Goal: Task Accomplishment & Management: Use online tool/utility

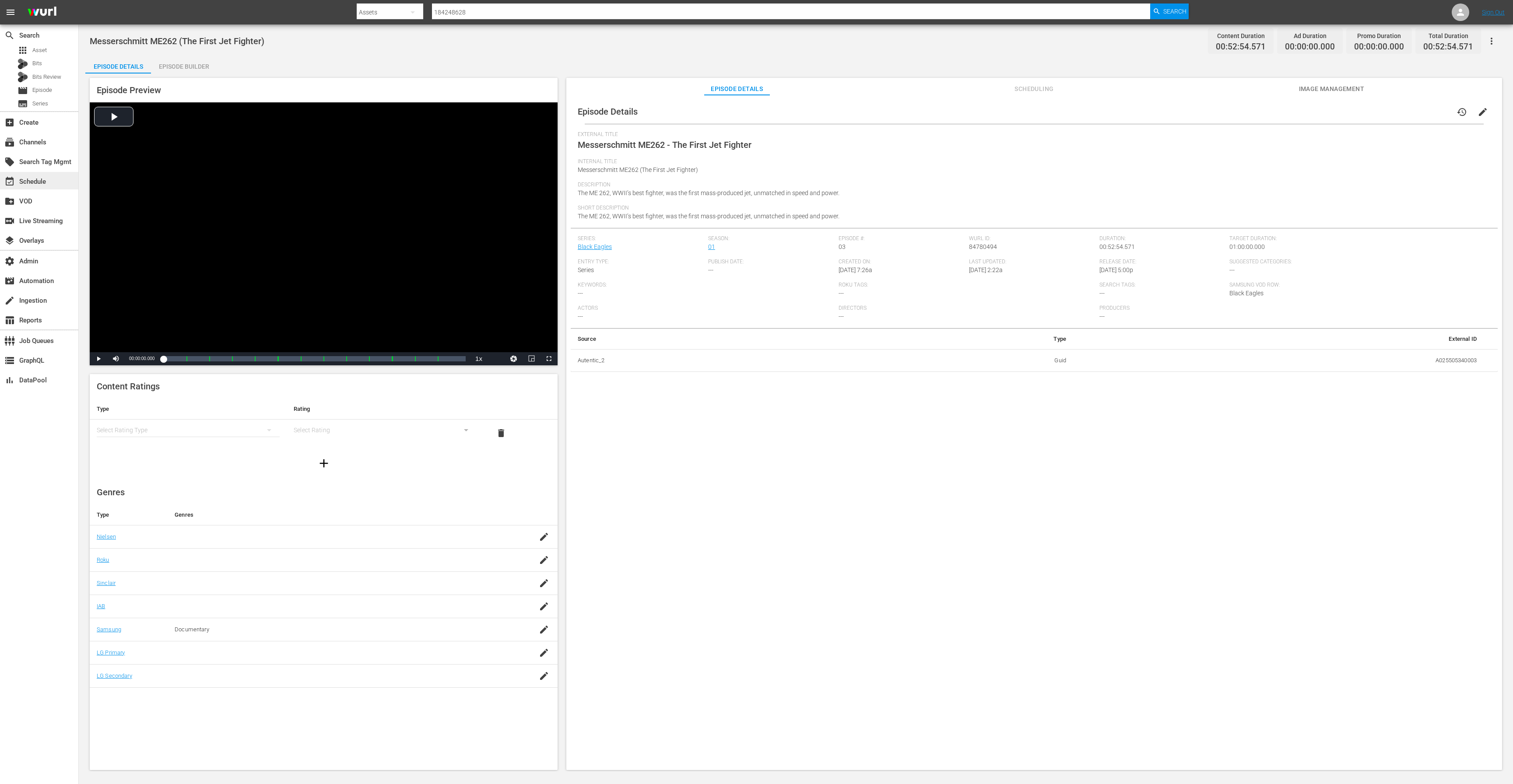
click at [39, 181] on div "event_available Schedule" at bounding box center [24, 180] width 49 height 8
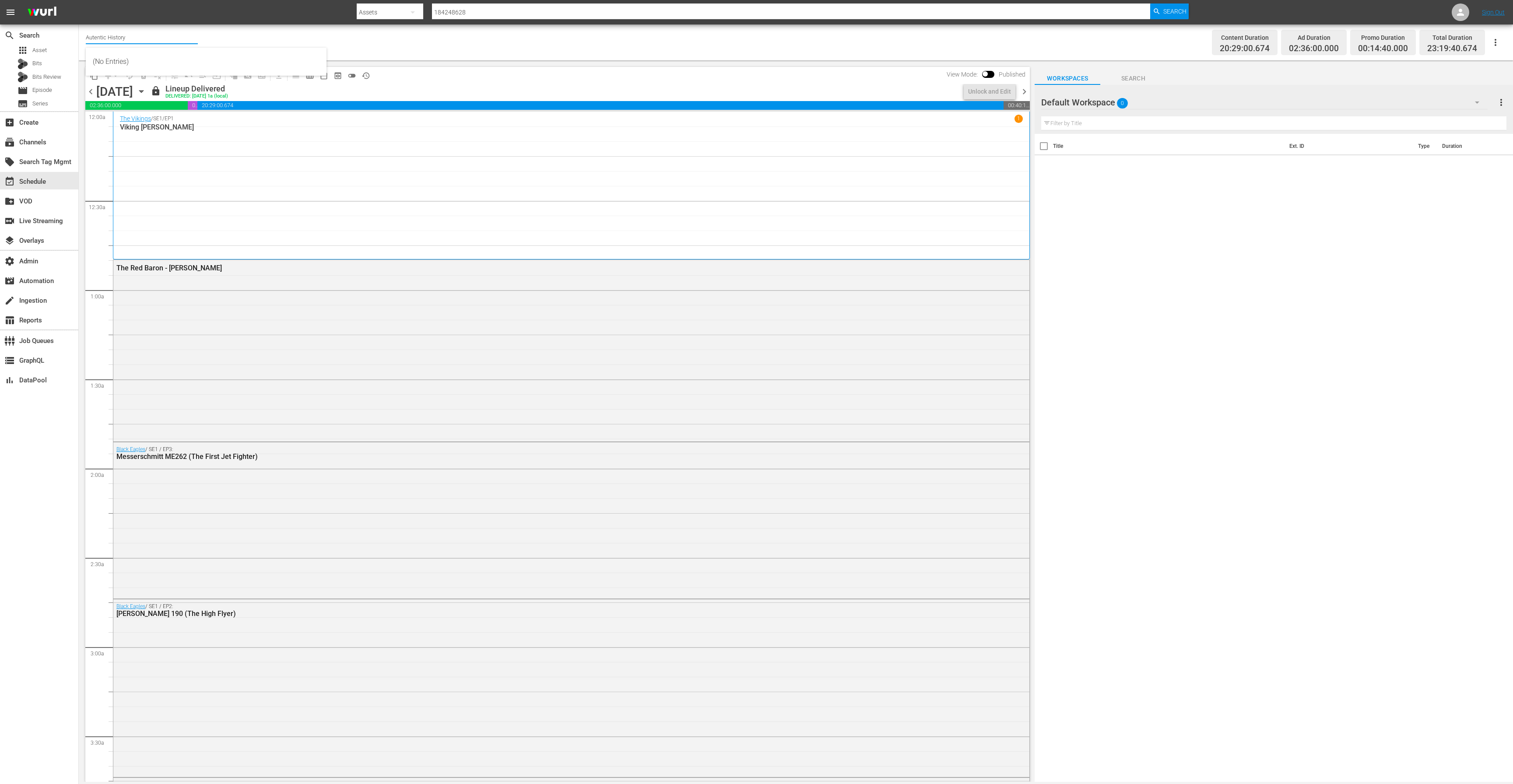
click at [118, 40] on input "Autentic History" at bounding box center [142, 37] width 112 height 21
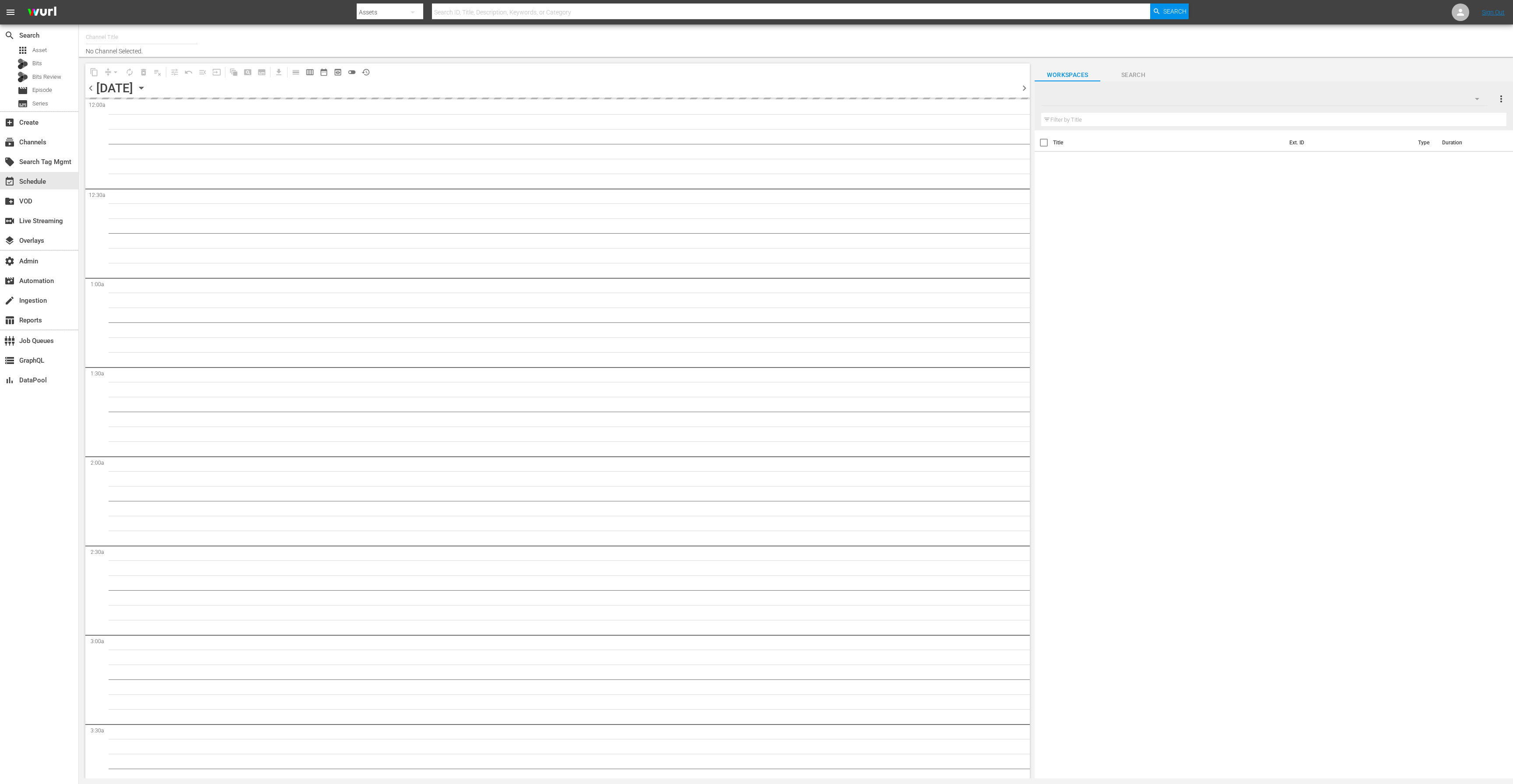
type input "Slightly Off by AMC - ROKU (564)"
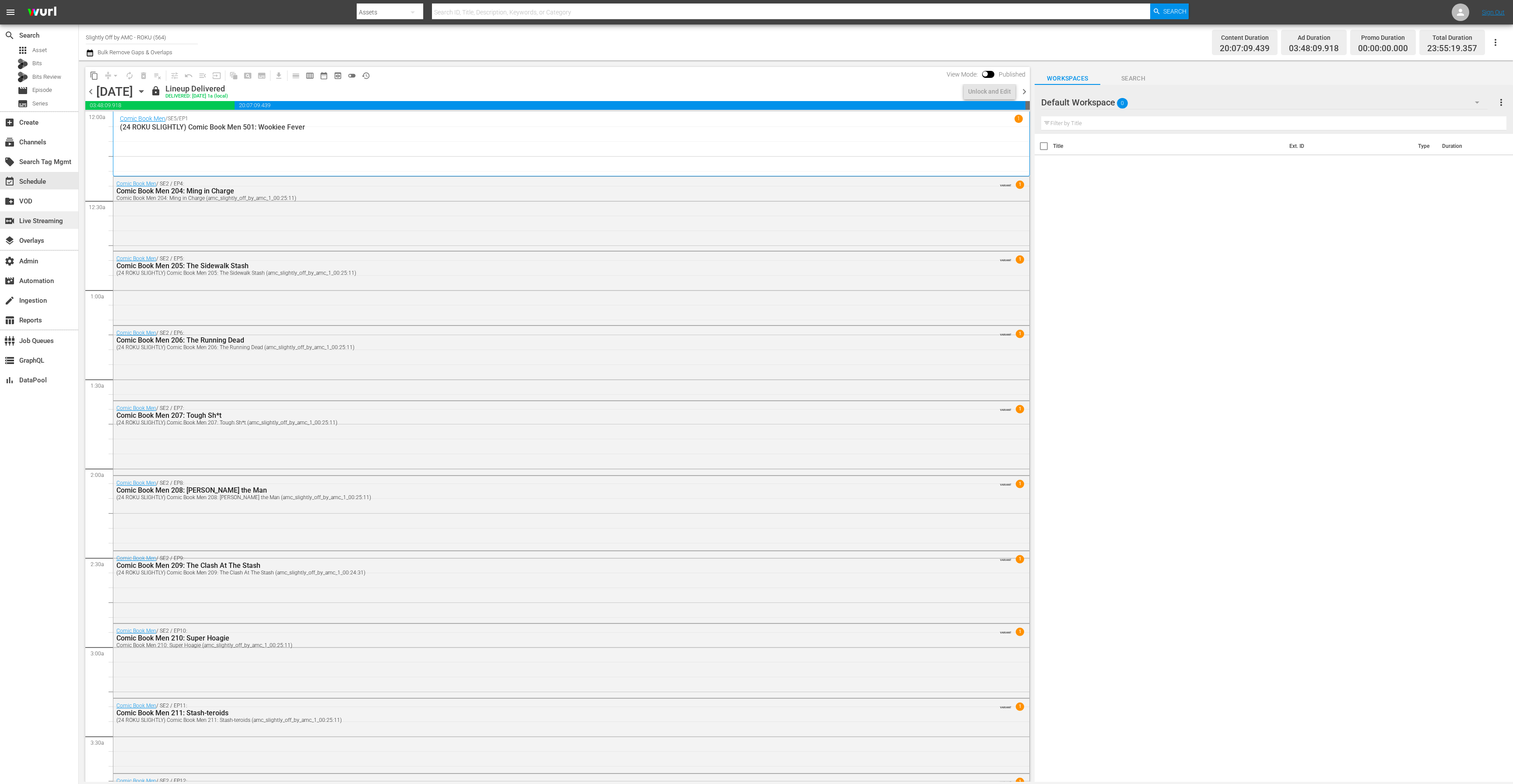
click at [39, 224] on div "switch_video Live Streaming" at bounding box center [24, 219] width 49 height 8
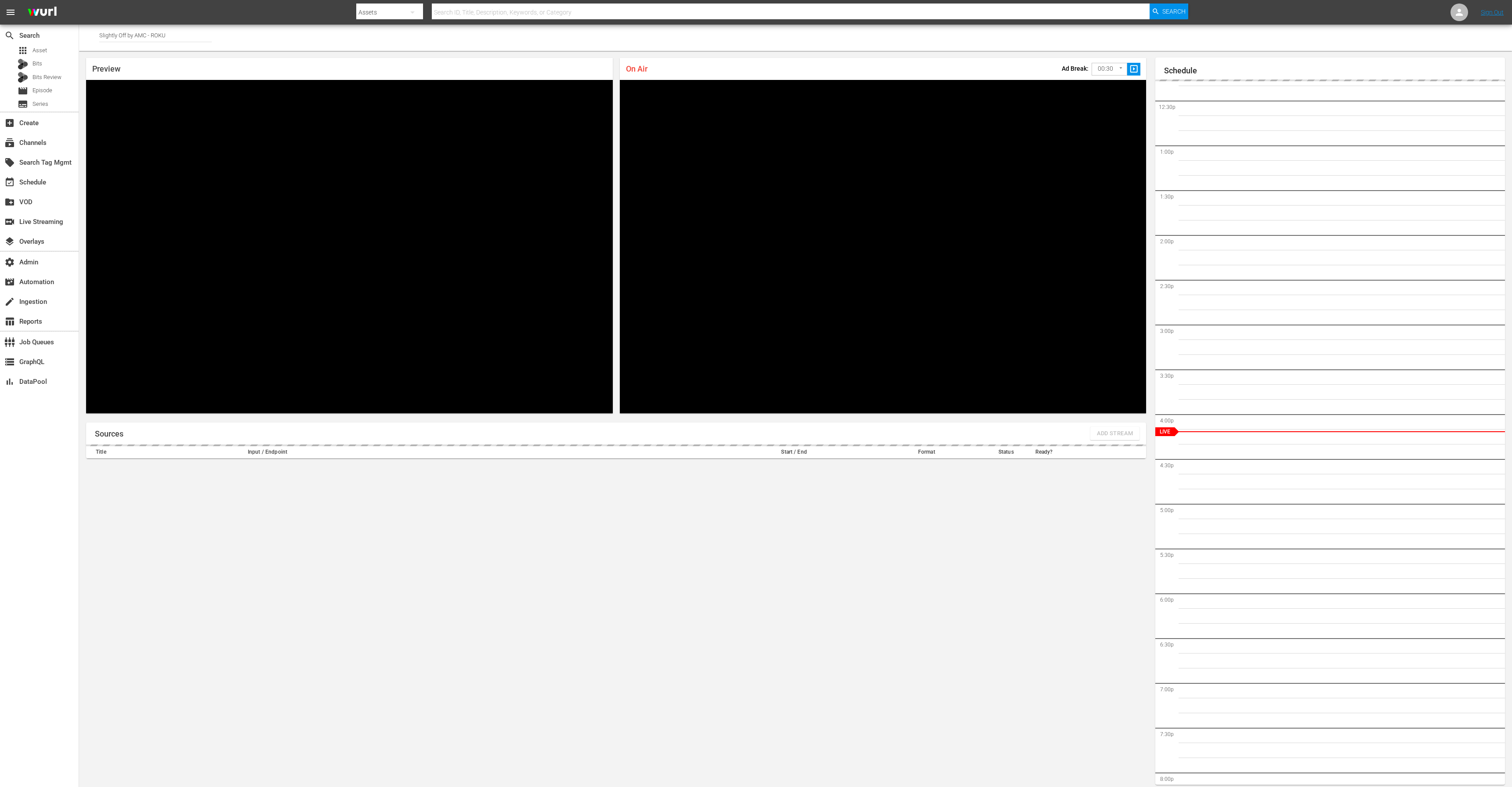
scroll to position [5, 0]
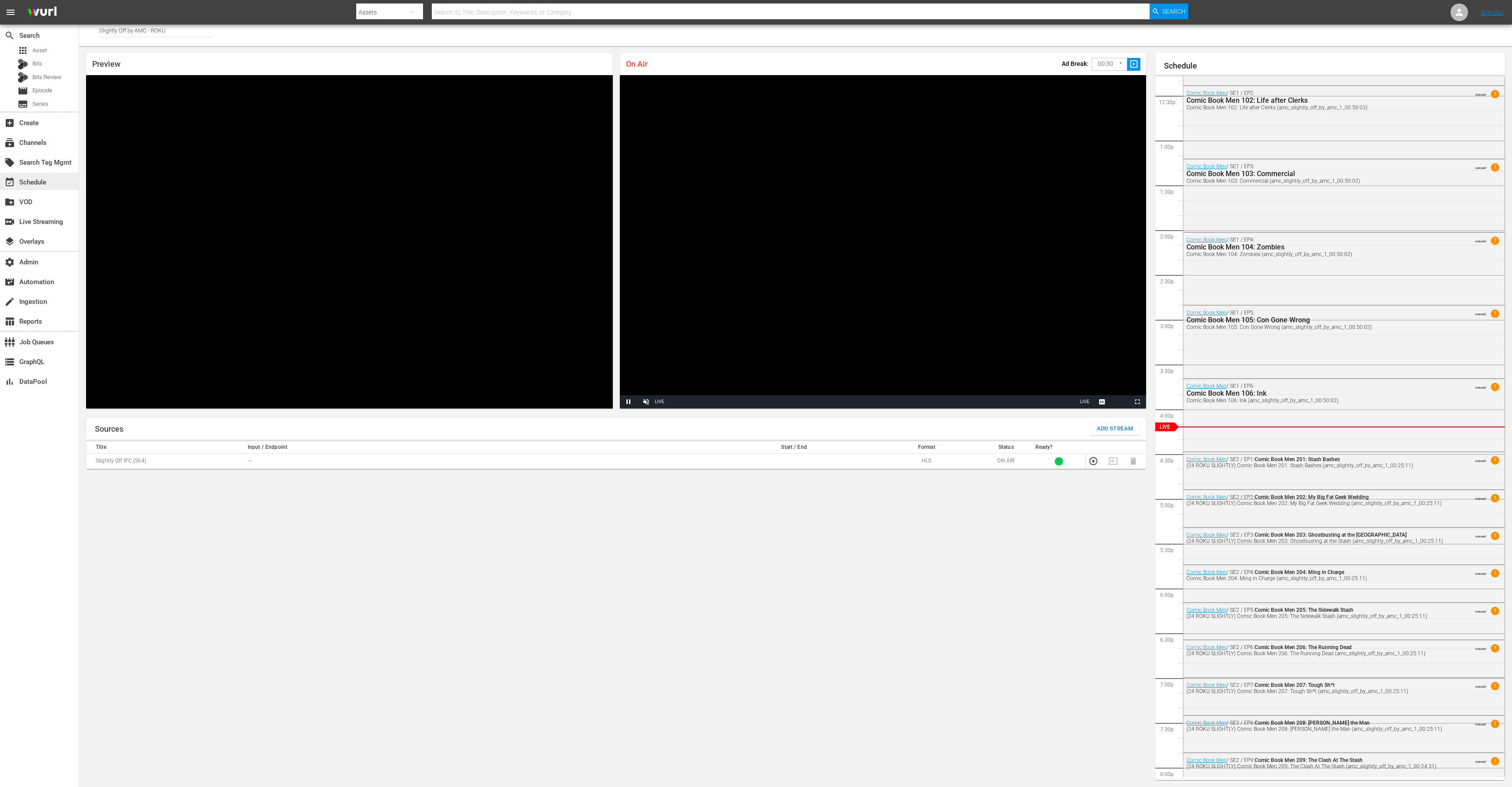
click at [26, 183] on div "event_available Schedule" at bounding box center [24, 180] width 49 height 8
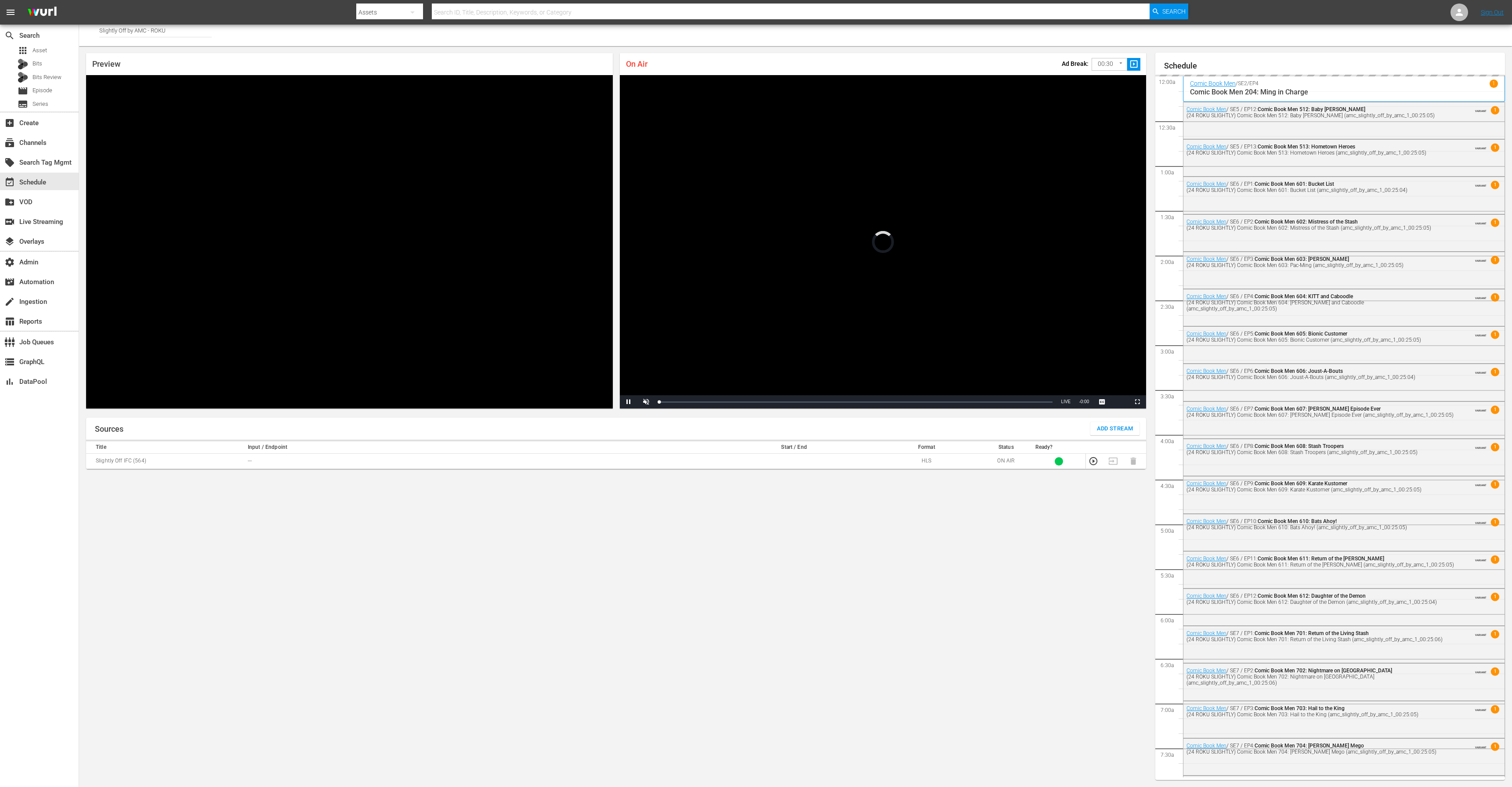
scroll to position [1101, 0]
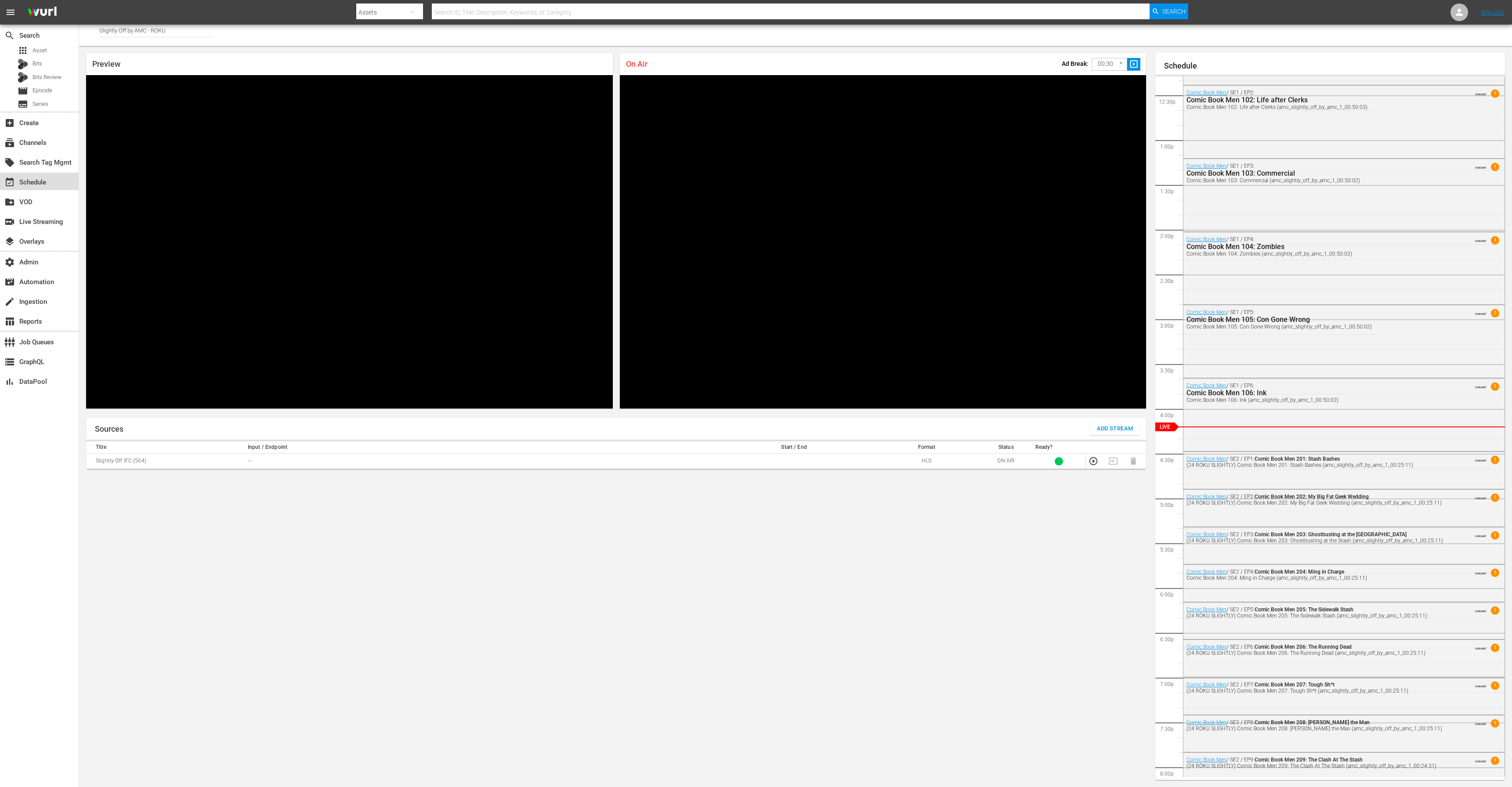
click at [33, 180] on div "event_available Schedule" at bounding box center [24, 180] width 49 height 8
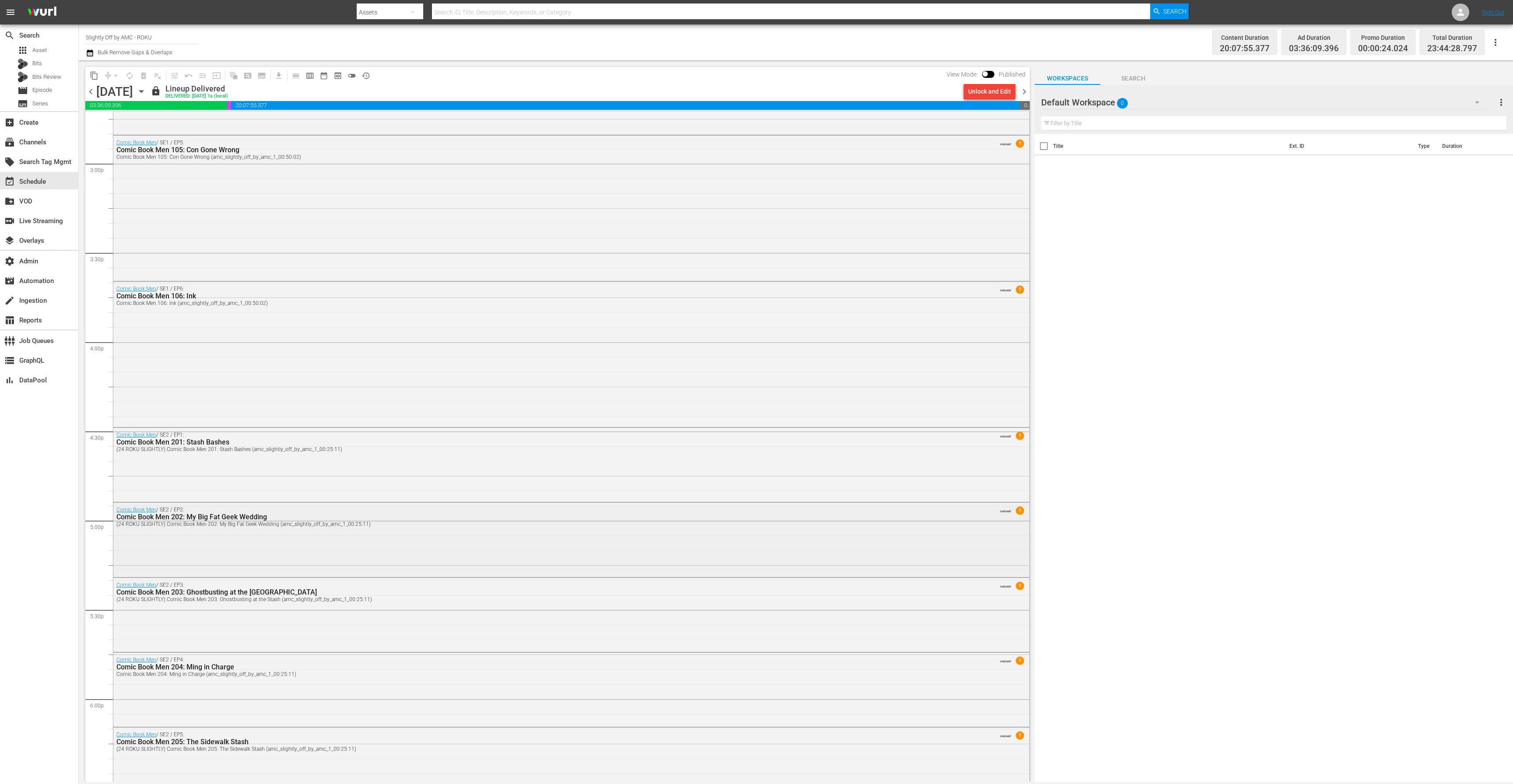
scroll to position [2634, 0]
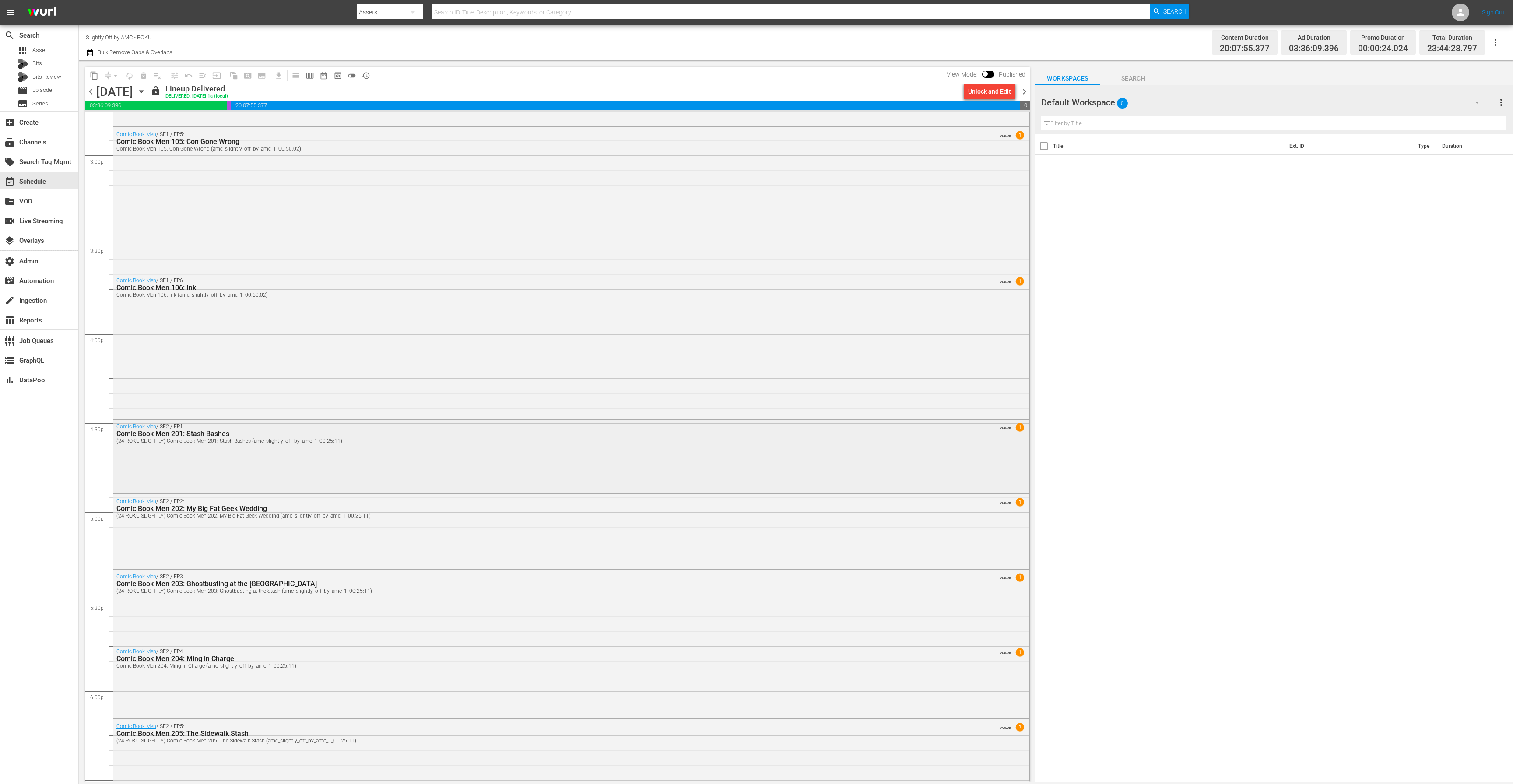
click at [375, 469] on div "Comic Book Men / SE2 / EP1: Comic Book Men 201: Stash Bashes (24 ROKU SLIGHTLY)…" at bounding box center [571, 456] width 916 height 72
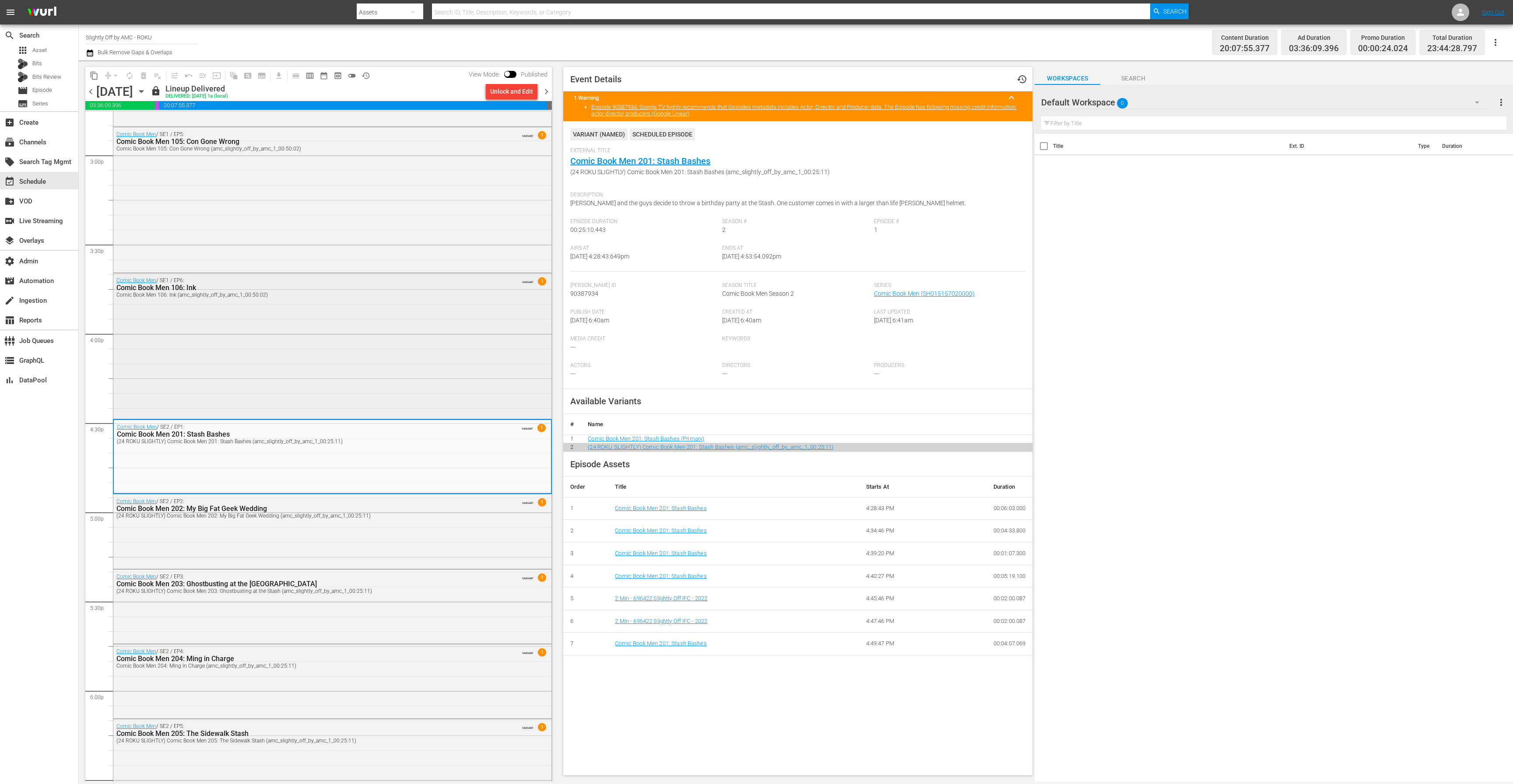
click at [271, 385] on div "Comic Book Men / SE1 / EP6: Comic Book Men 106: Ink Comic Book Men 106: Ink (am…" at bounding box center [332, 345] width 438 height 143
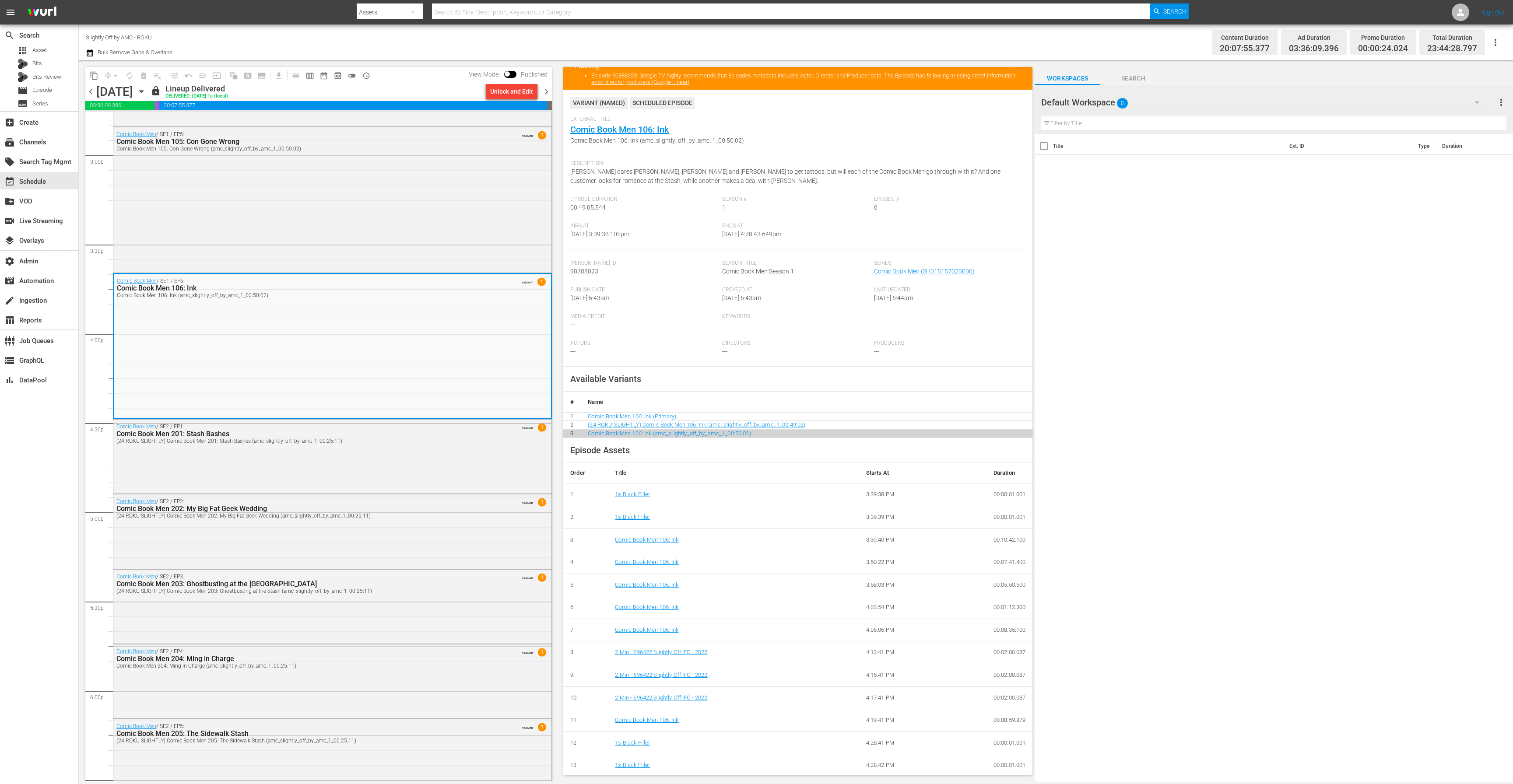
scroll to position [33, 0]
click at [332, 473] on div "Comic Book Men / SE2 / EP1: Comic Book Men 201: Stash Bashes (24 ROKU SLIGHTLY)…" at bounding box center [332, 456] width 438 height 72
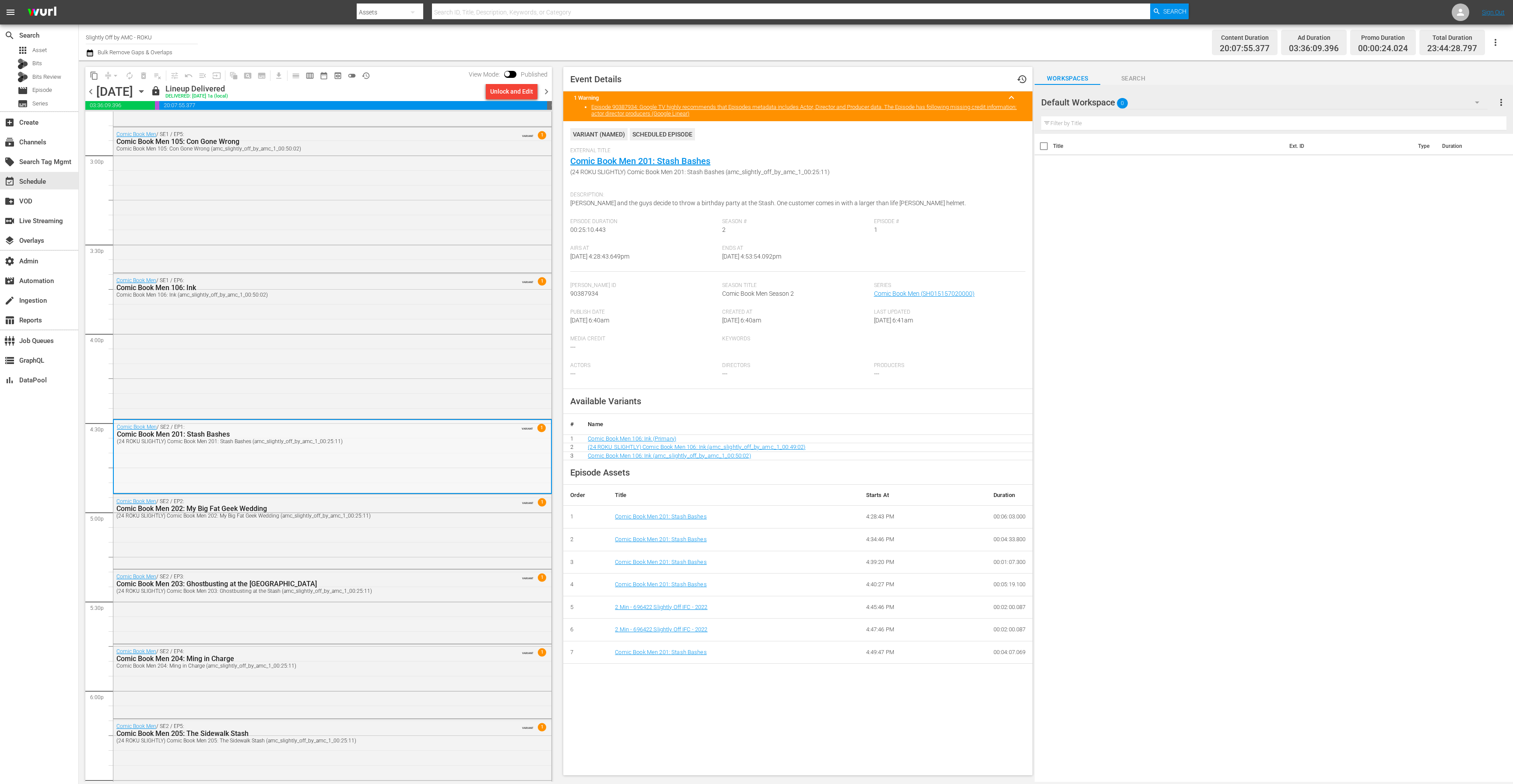
scroll to position [0, 0]
click at [395, 344] on div "Comic Book Men / SE1 / EP6: Comic Book Men 106: Ink Comic Book Men 106: Ink (am…" at bounding box center [332, 345] width 438 height 143
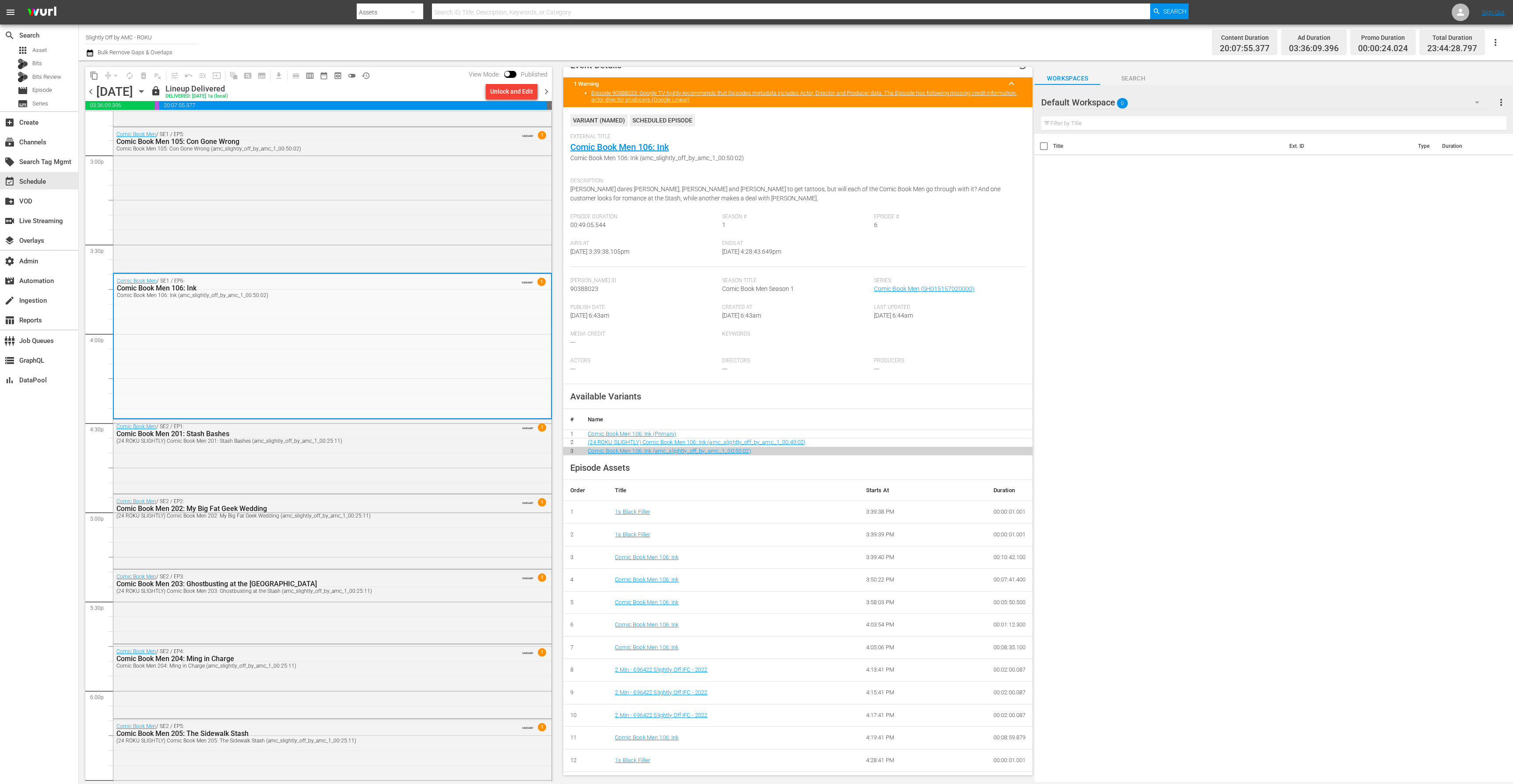
scroll to position [33, 0]
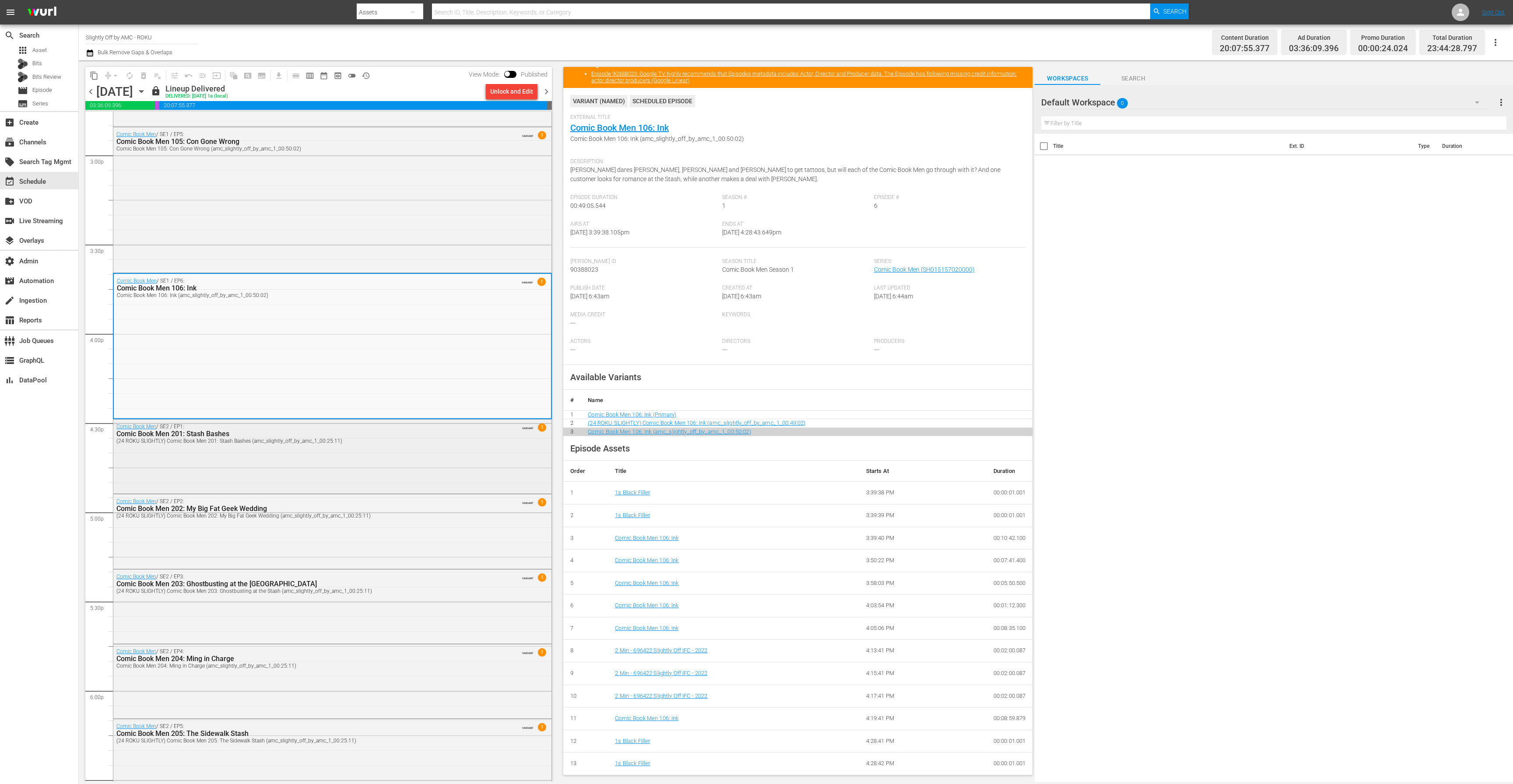
click at [327, 446] on div "Comic Book Men / SE2 / EP1: Comic Book Men 201: Stash Bashes (24 ROKU SLIGHTLY)…" at bounding box center [332, 456] width 438 height 72
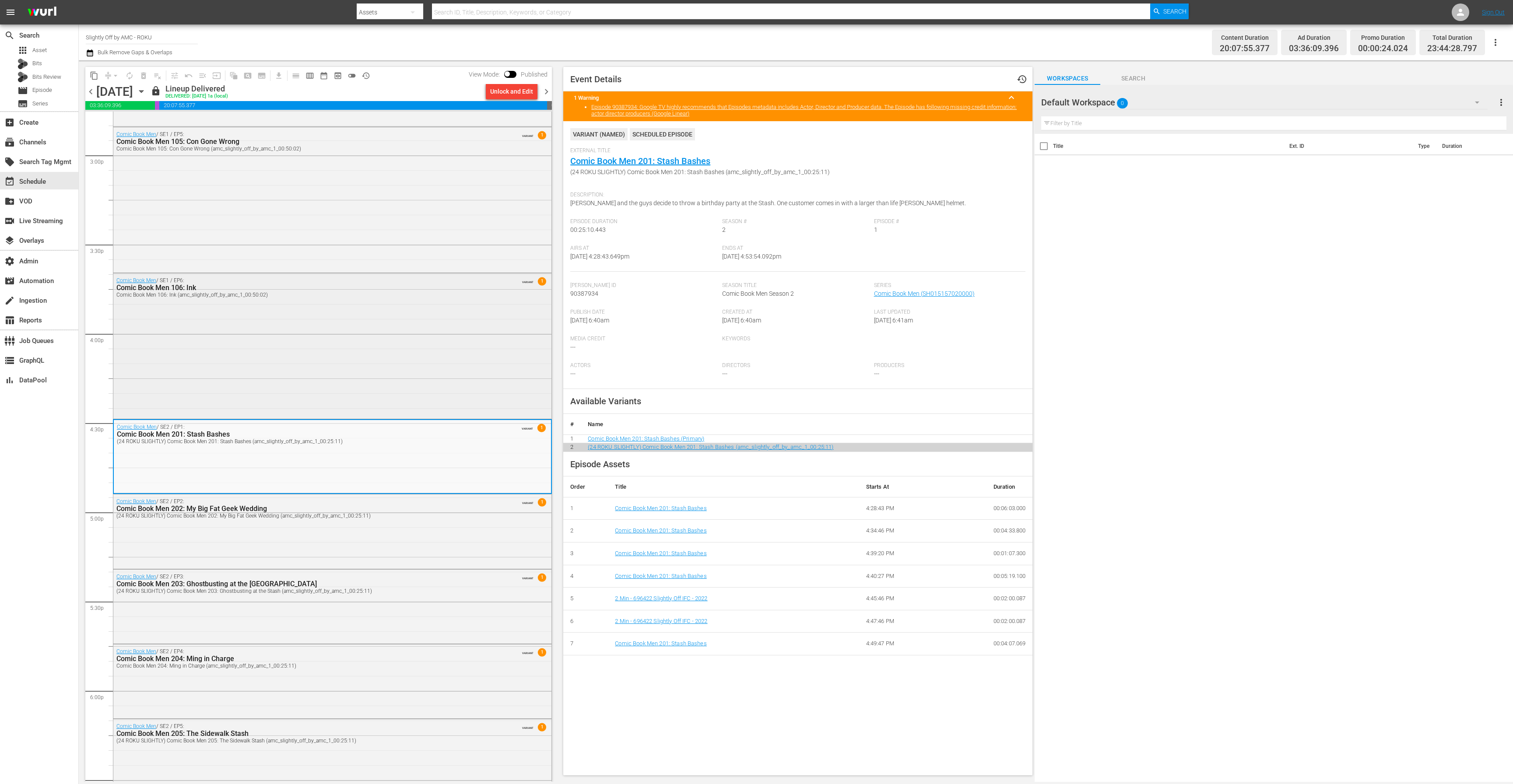
click at [346, 334] on div "Comic Book Men / SE1 / EP6: Comic Book Men 106: Ink Comic Book Men 106: Ink (am…" at bounding box center [332, 345] width 438 height 143
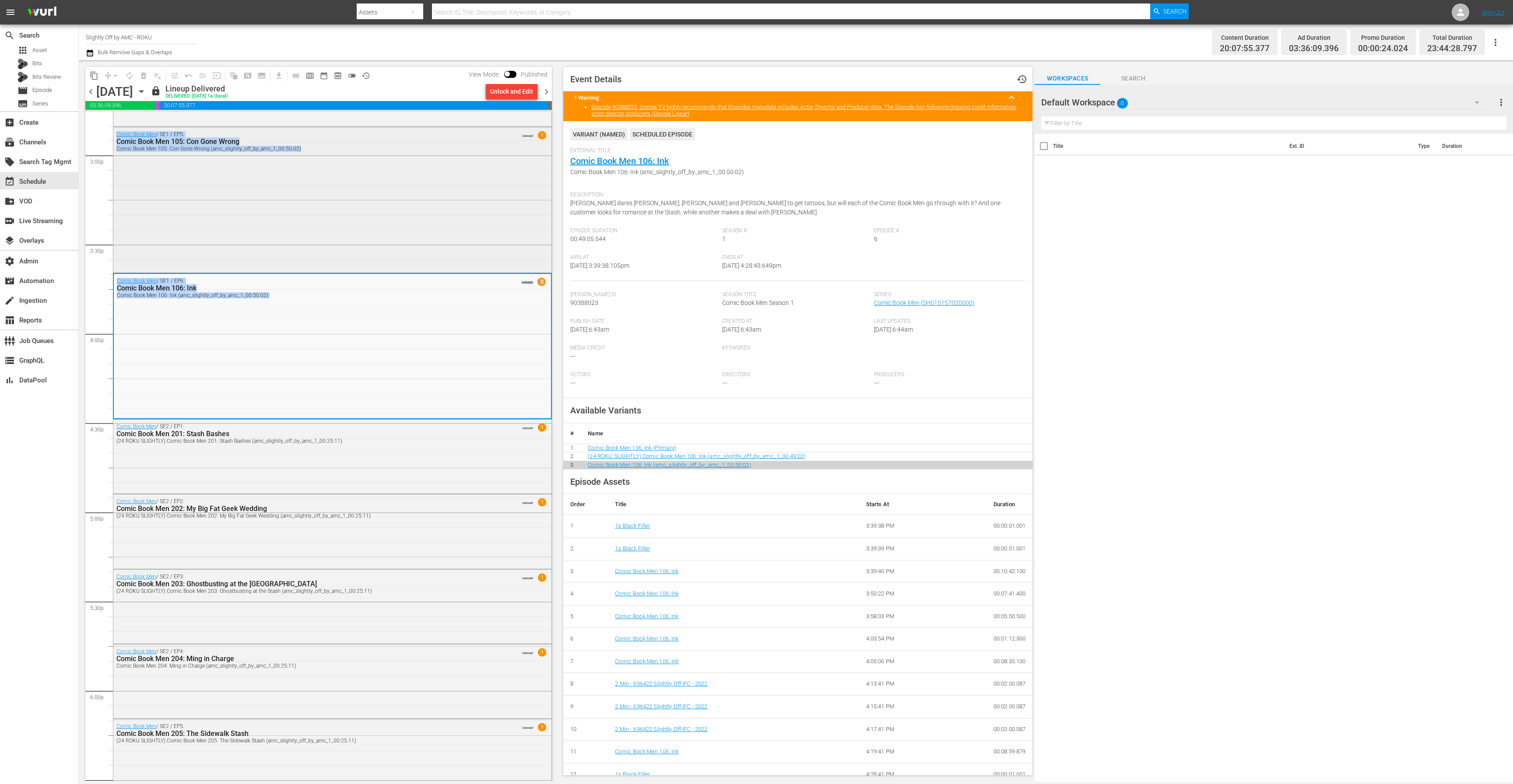
click at [362, 195] on div "Comic Book Men / SE1 / EP5: Comic Book Men 105: Con Gone Wrong Comic Book Men 1…" at bounding box center [332, 199] width 438 height 143
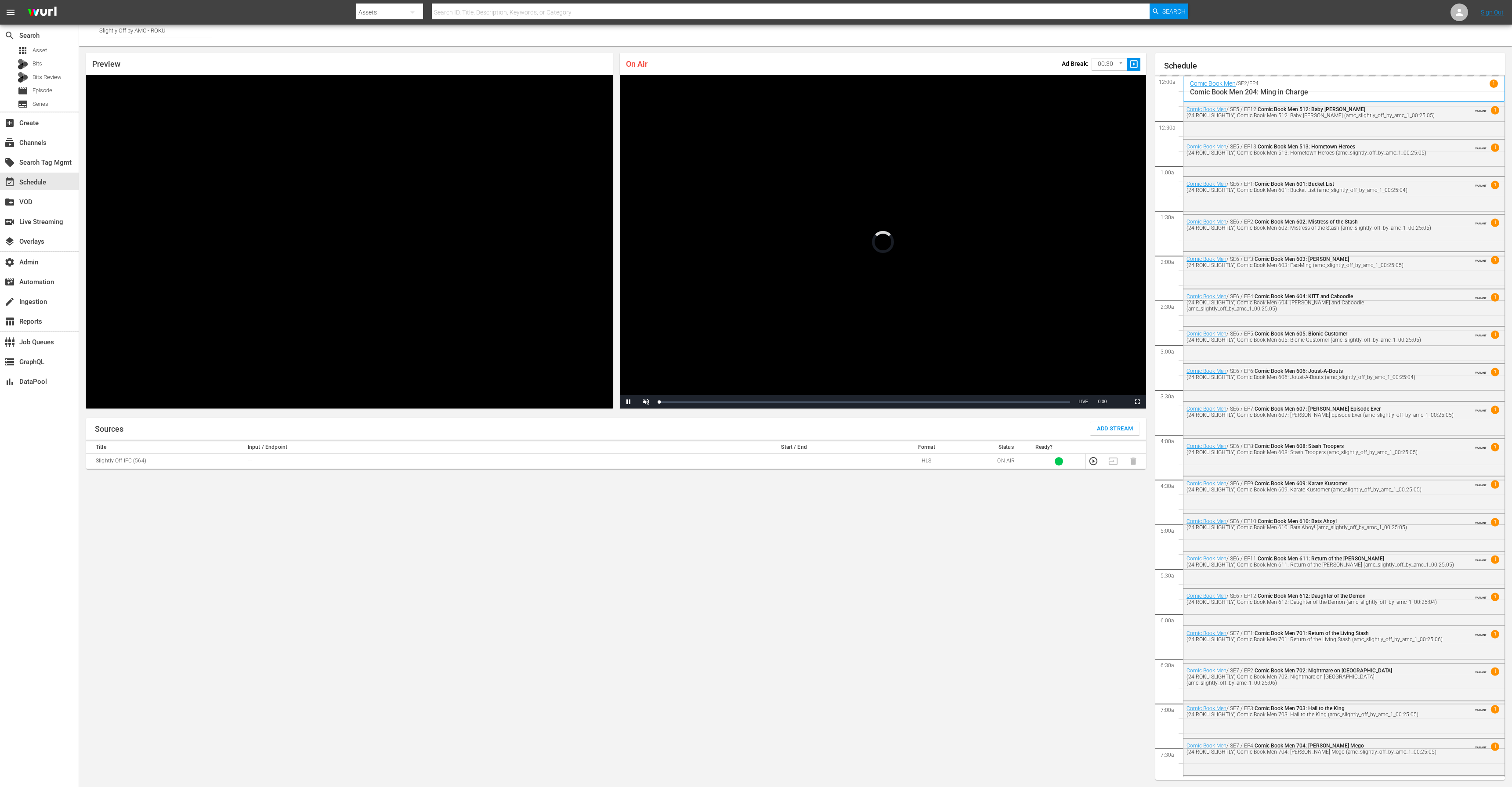
scroll to position [1104, 0]
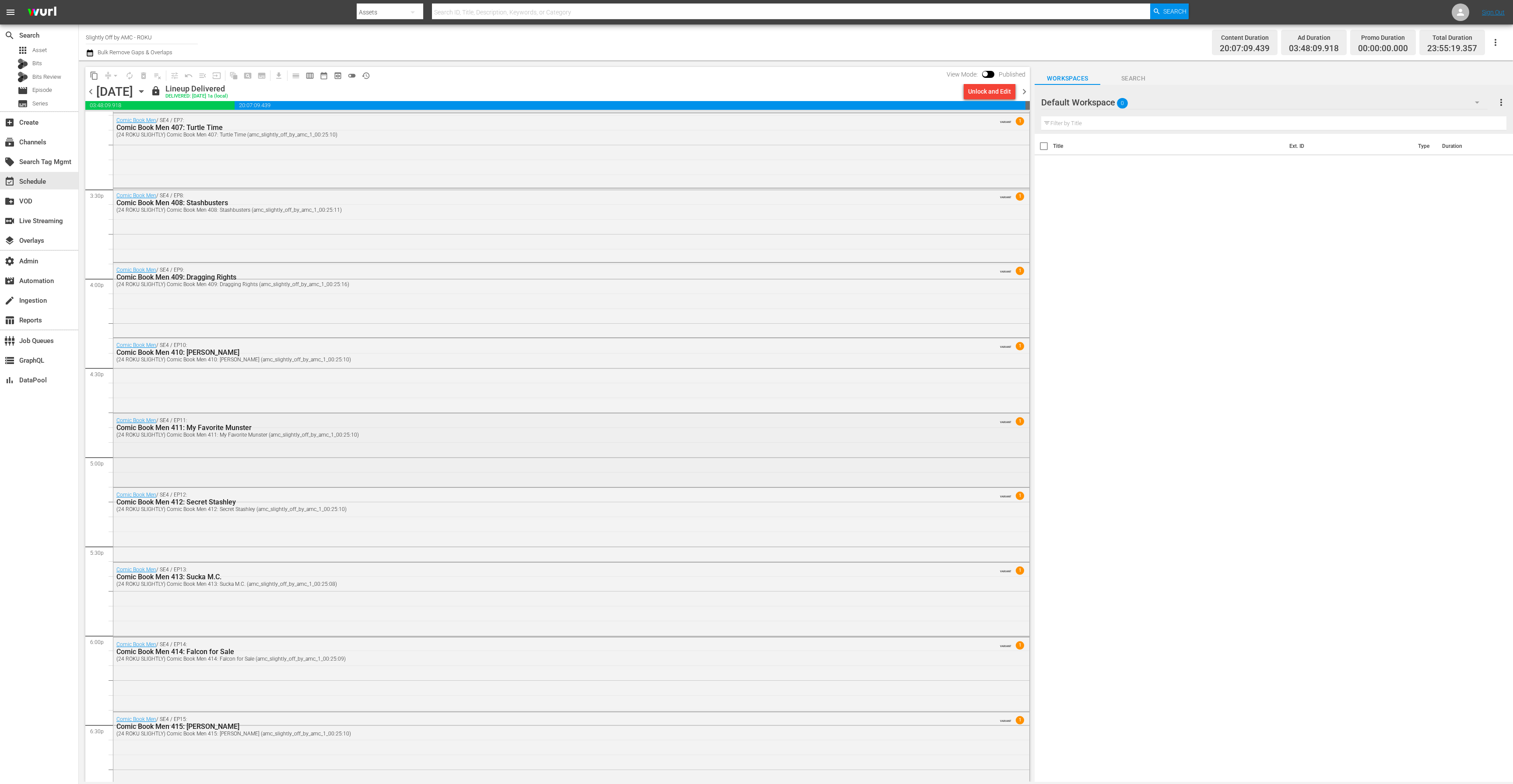
scroll to position [2690, 0]
click at [146, 95] on icon "button" at bounding box center [141, 92] width 9 height 9
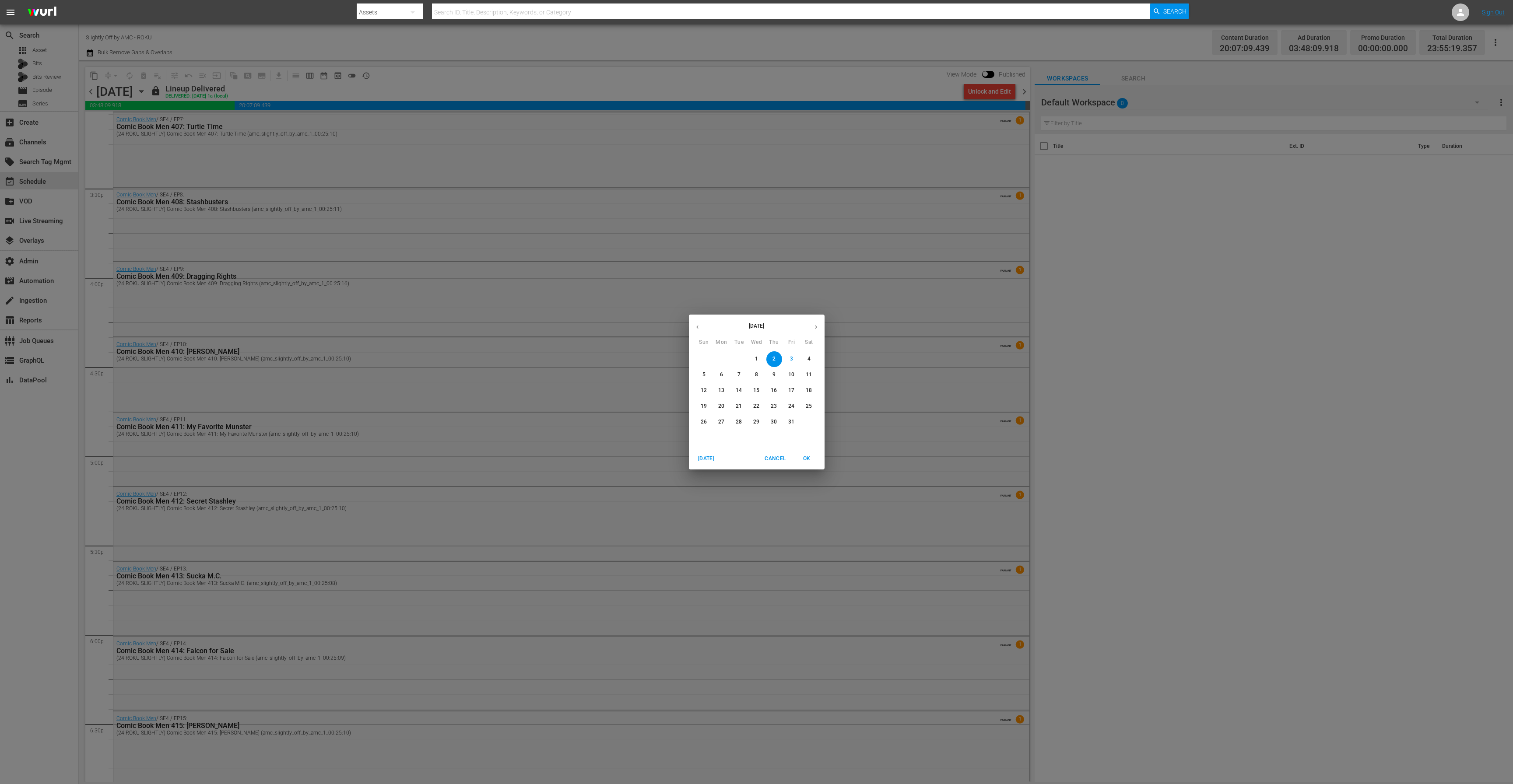
click at [795, 359] on span "3" at bounding box center [792, 359] width 16 height 8
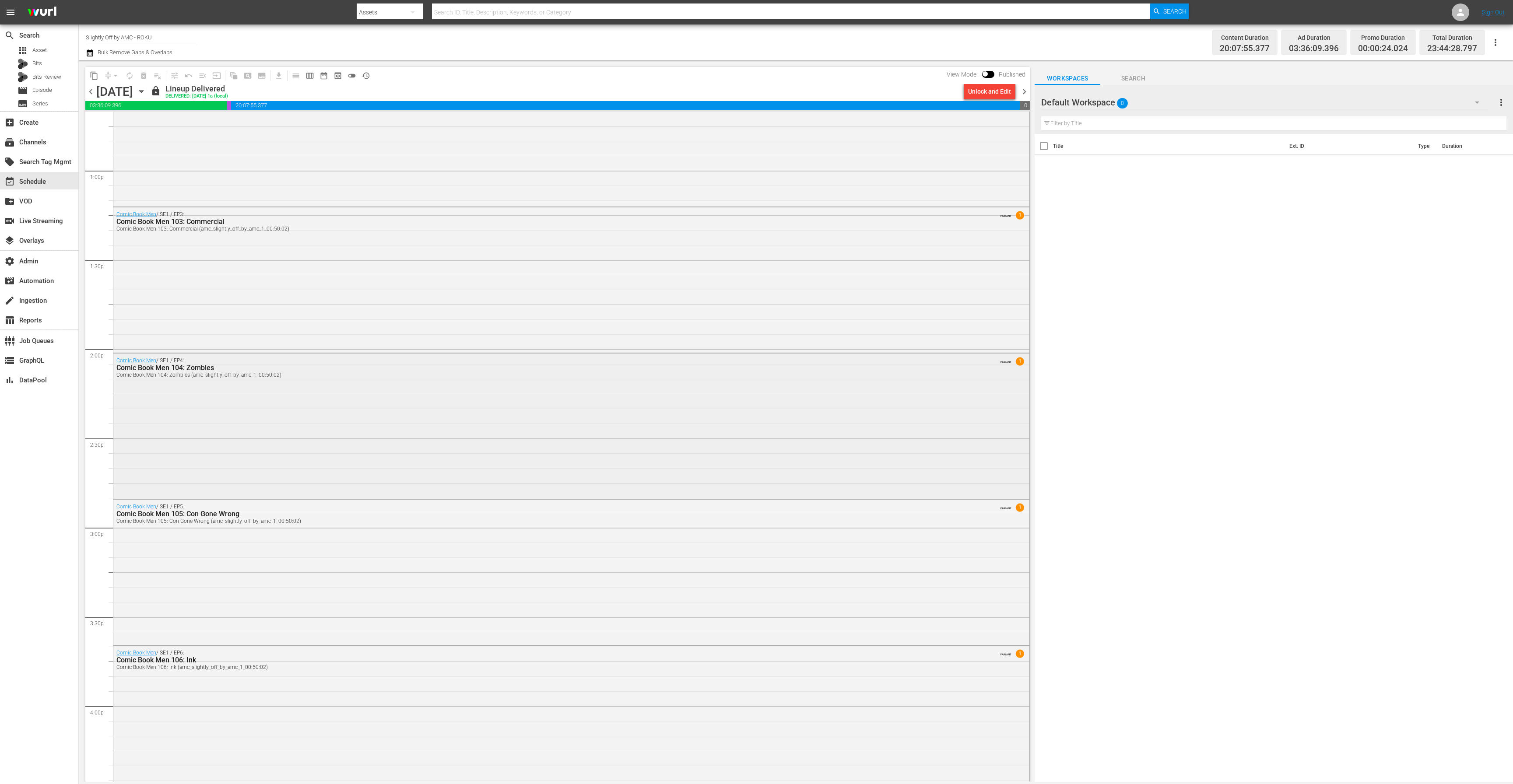
scroll to position [2260, 0]
click at [320, 327] on div "Comic Book Men / SE1 / EP3: Comic Book Men 103: Commercial Comic Book Men 103: …" at bounding box center [571, 280] width 916 height 143
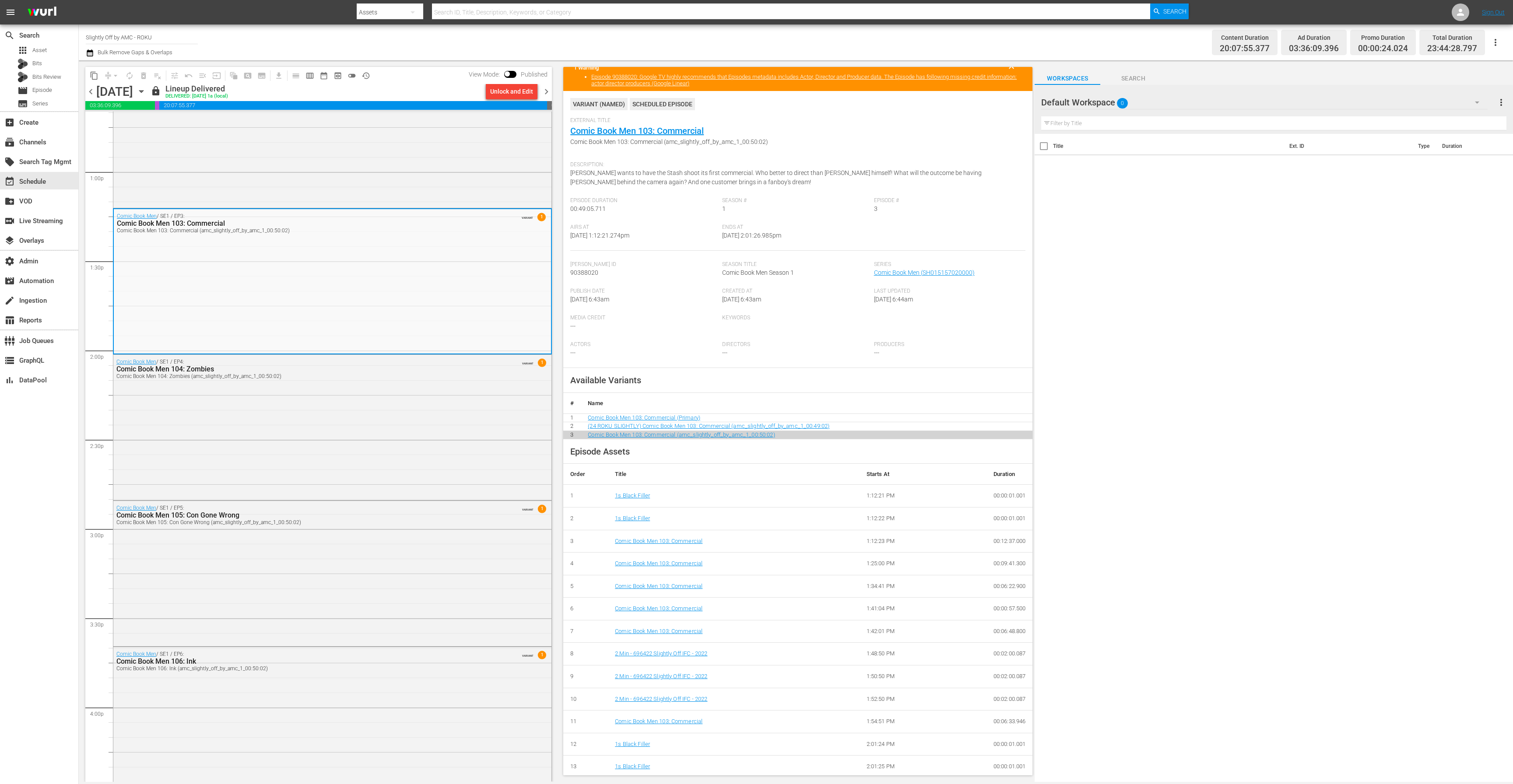
scroll to position [33, 0]
click at [291, 201] on div "Comic Book Men / SE1 / EP2: Comic Book Men 102: Life after Clerks Comic Book Me…" at bounding box center [332, 134] width 438 height 143
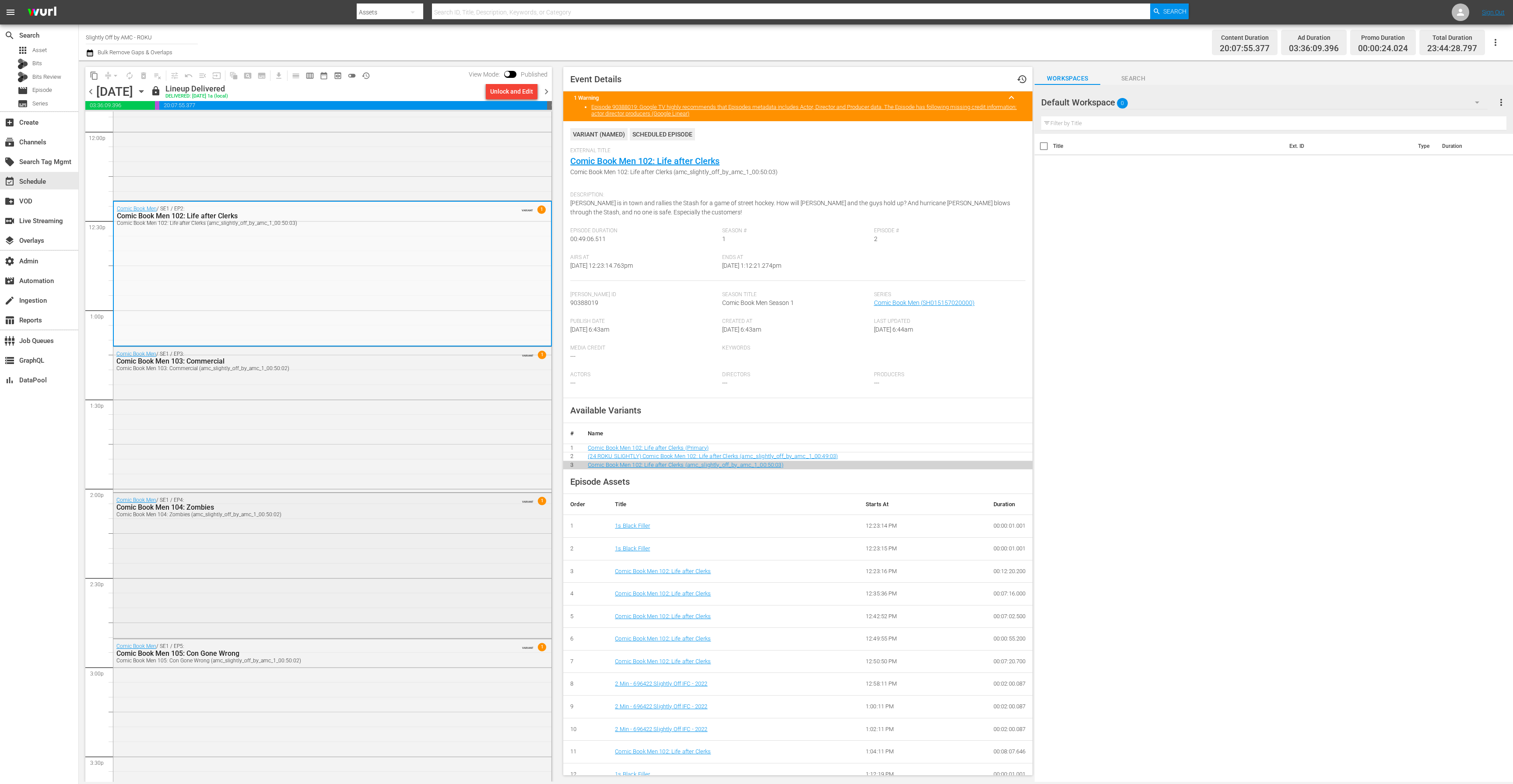
scroll to position [2053, 0]
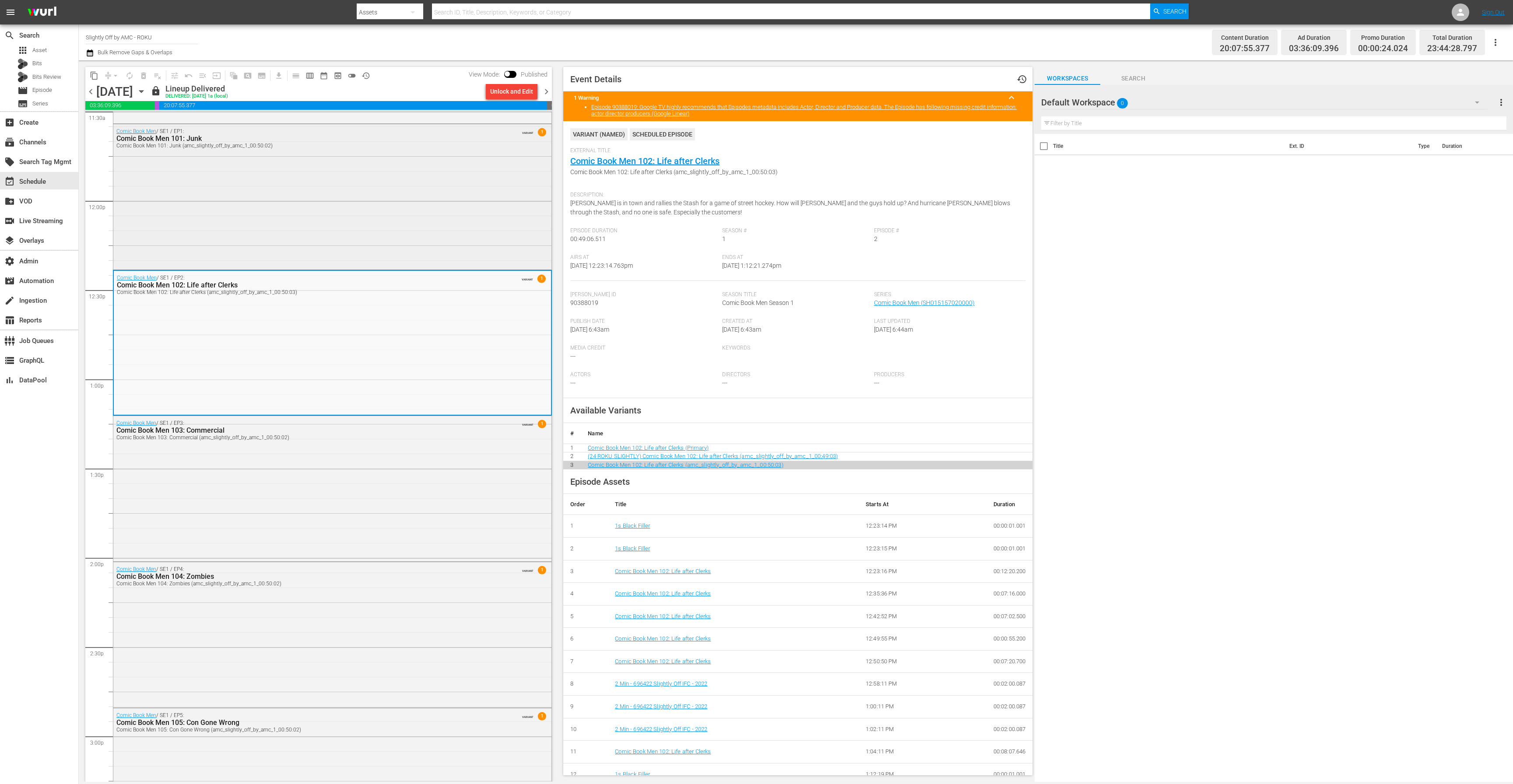
click at [345, 237] on div "Comic Book Men / SE1 / EP1: Comic Book Men 101: Junk Comic Book Men 101: Junk (…" at bounding box center [332, 196] width 438 height 143
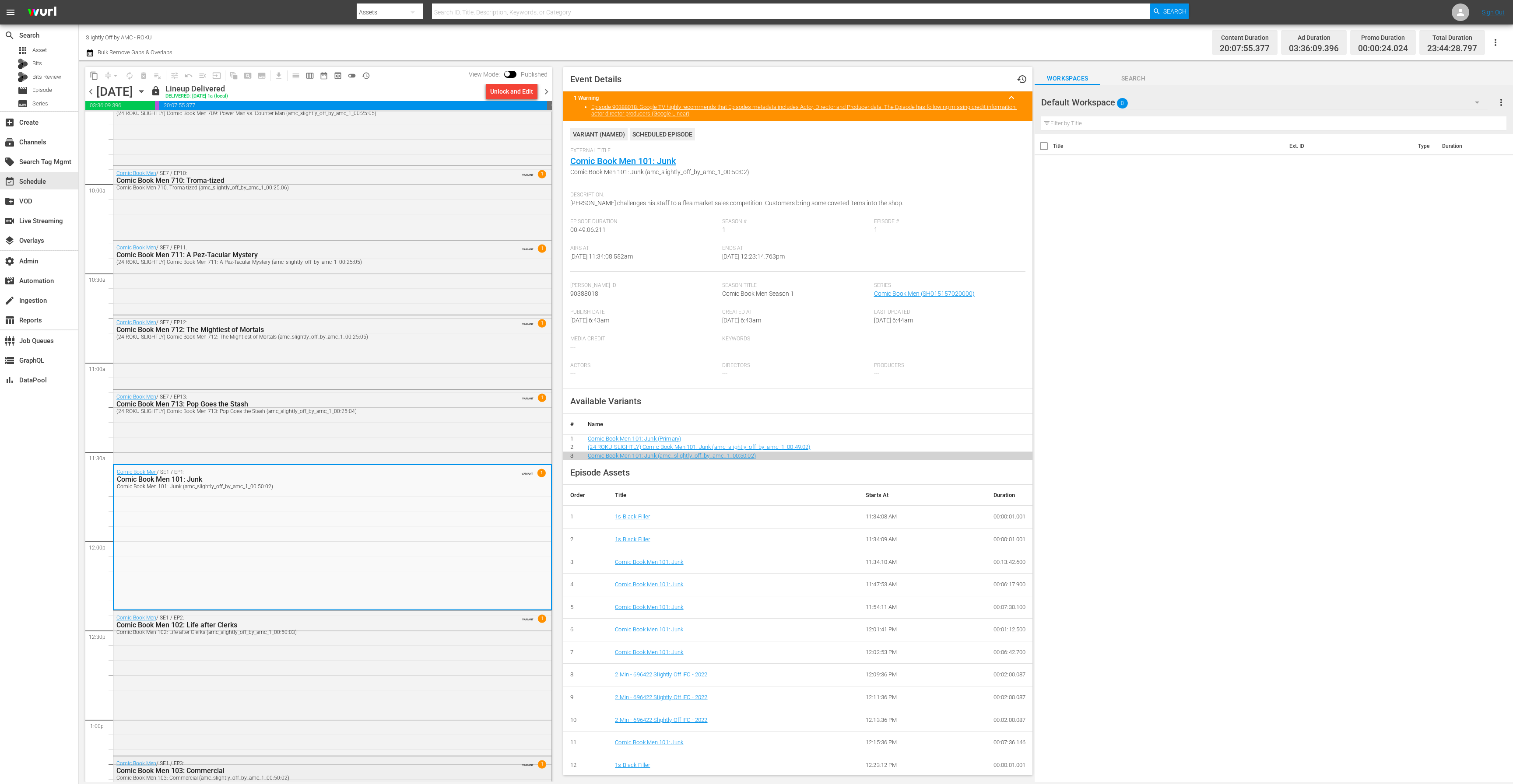
scroll to position [1644, 0]
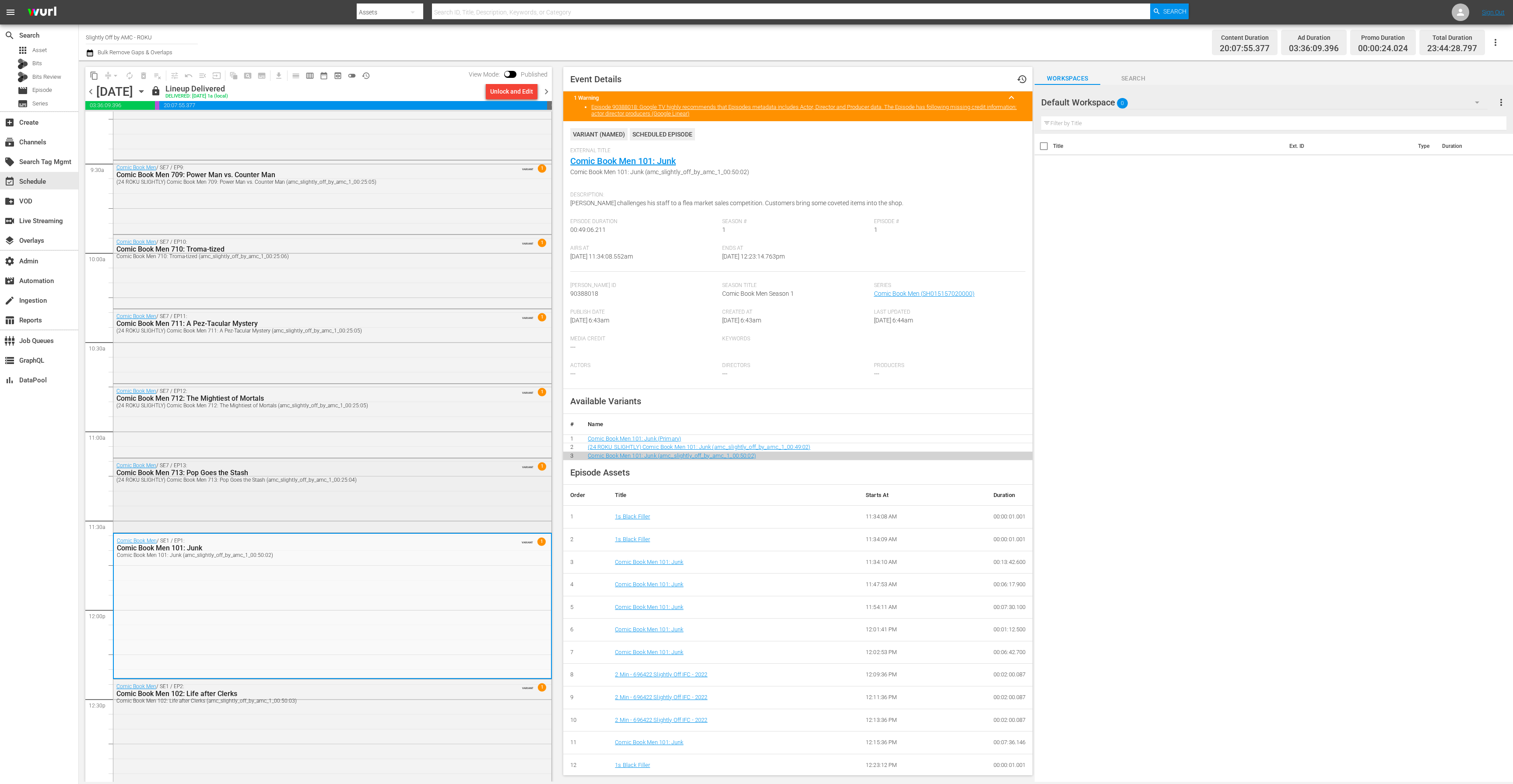
click at [324, 485] on div "Comic Book Men / SE7 / EP13: Comic Book Men 713: Pop Goes the Stash (24 ROKU SL…" at bounding box center [332, 472] width 438 height 28
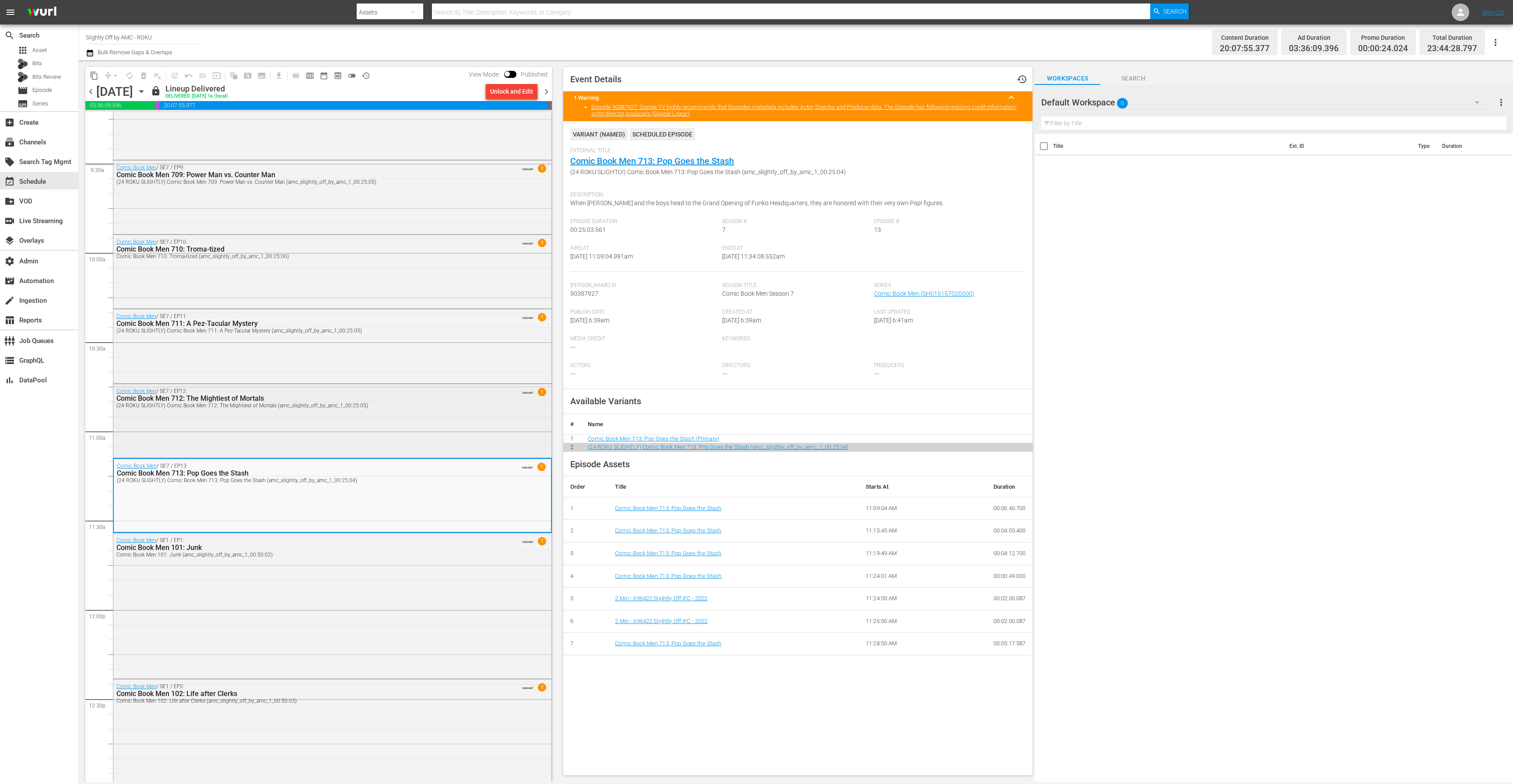
click at [337, 424] on div "Comic Book Men / SE7 / EP12: Comic Book Men 712: The Mightiest of Mortals (24 R…" at bounding box center [332, 420] width 438 height 72
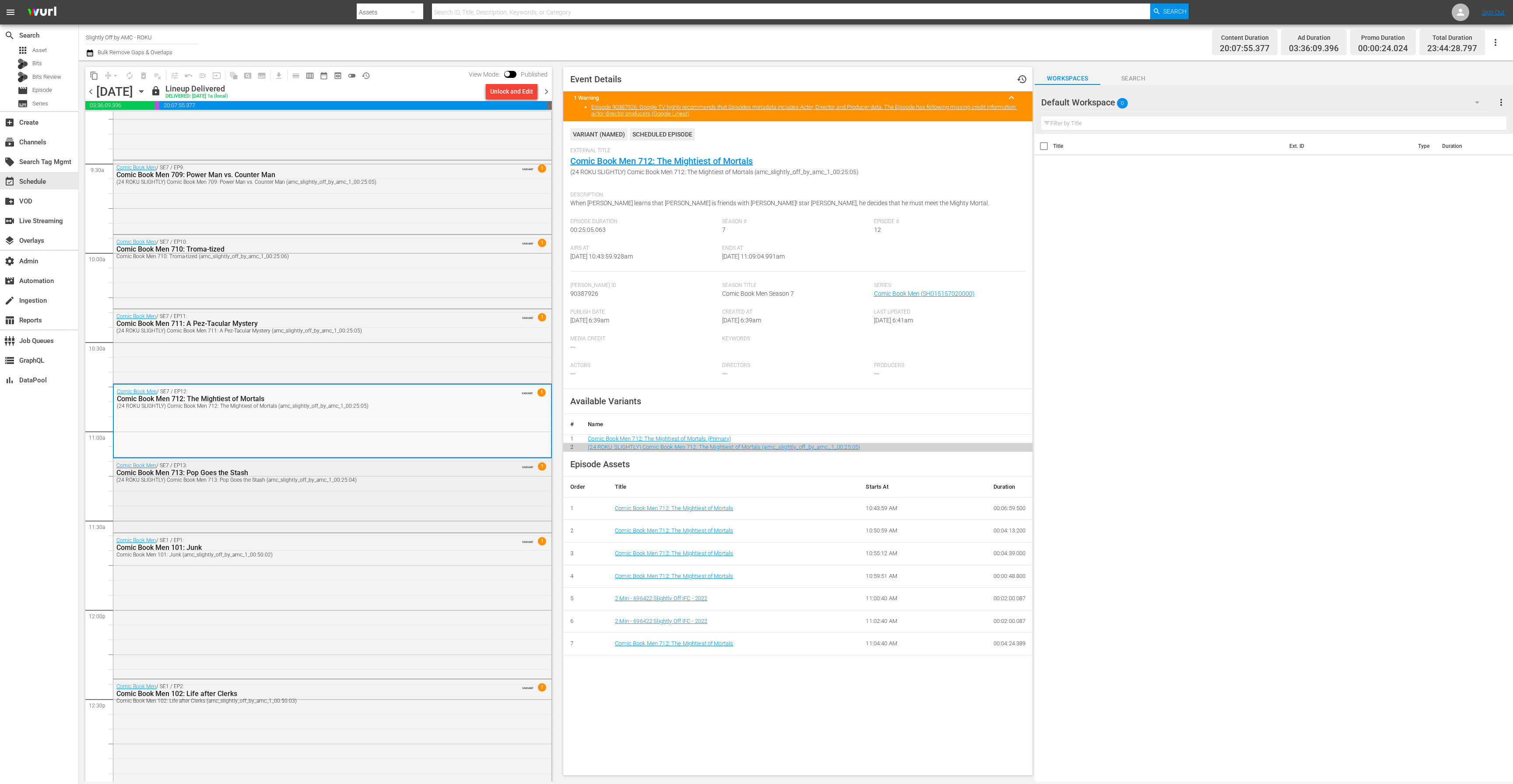
click at [316, 480] on div "(24 ROKU SLIGHTLY) Comic Book Men 713: Pop Goes the Stash (amc_slightly_off_by_…" at bounding box center [308, 480] width 385 height 6
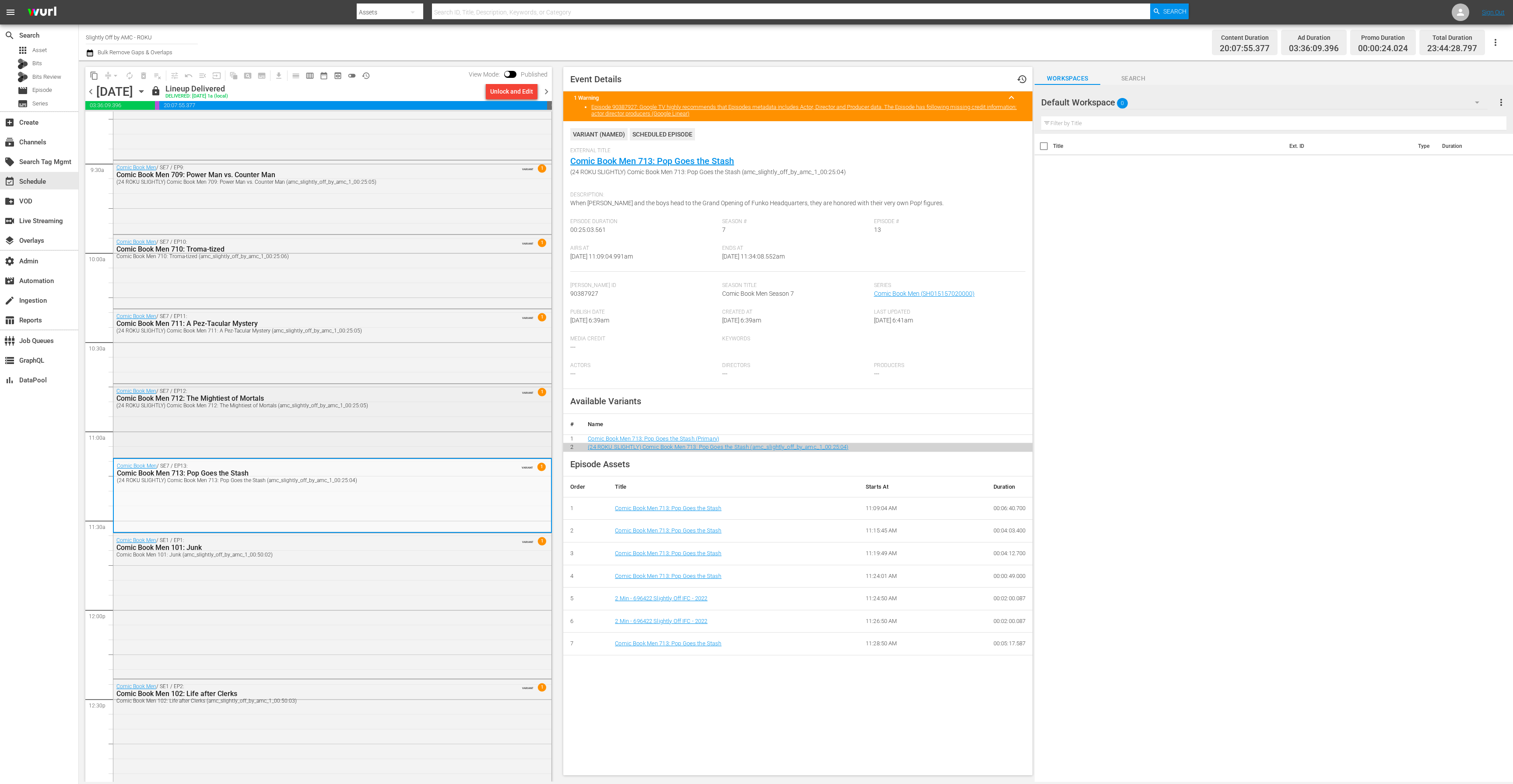
click at [323, 433] on div "Comic Book Men / SE7 / EP12: Comic Book Men 712: The Mightiest of Mortals (24 R…" at bounding box center [332, 420] width 438 height 72
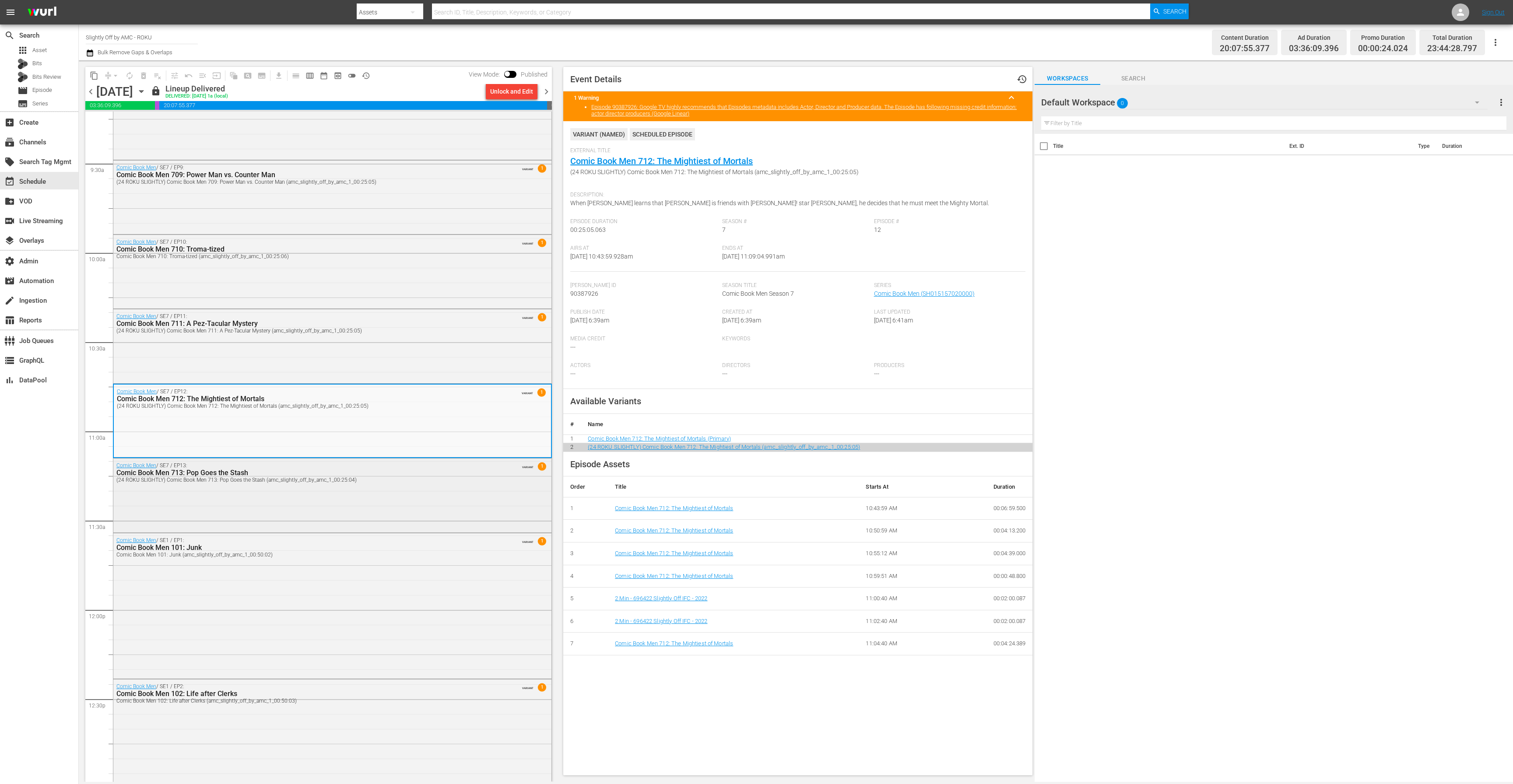
click at [301, 476] on div "Comic Book Men 713: Pop Goes the Stash" at bounding box center [308, 473] width 385 height 8
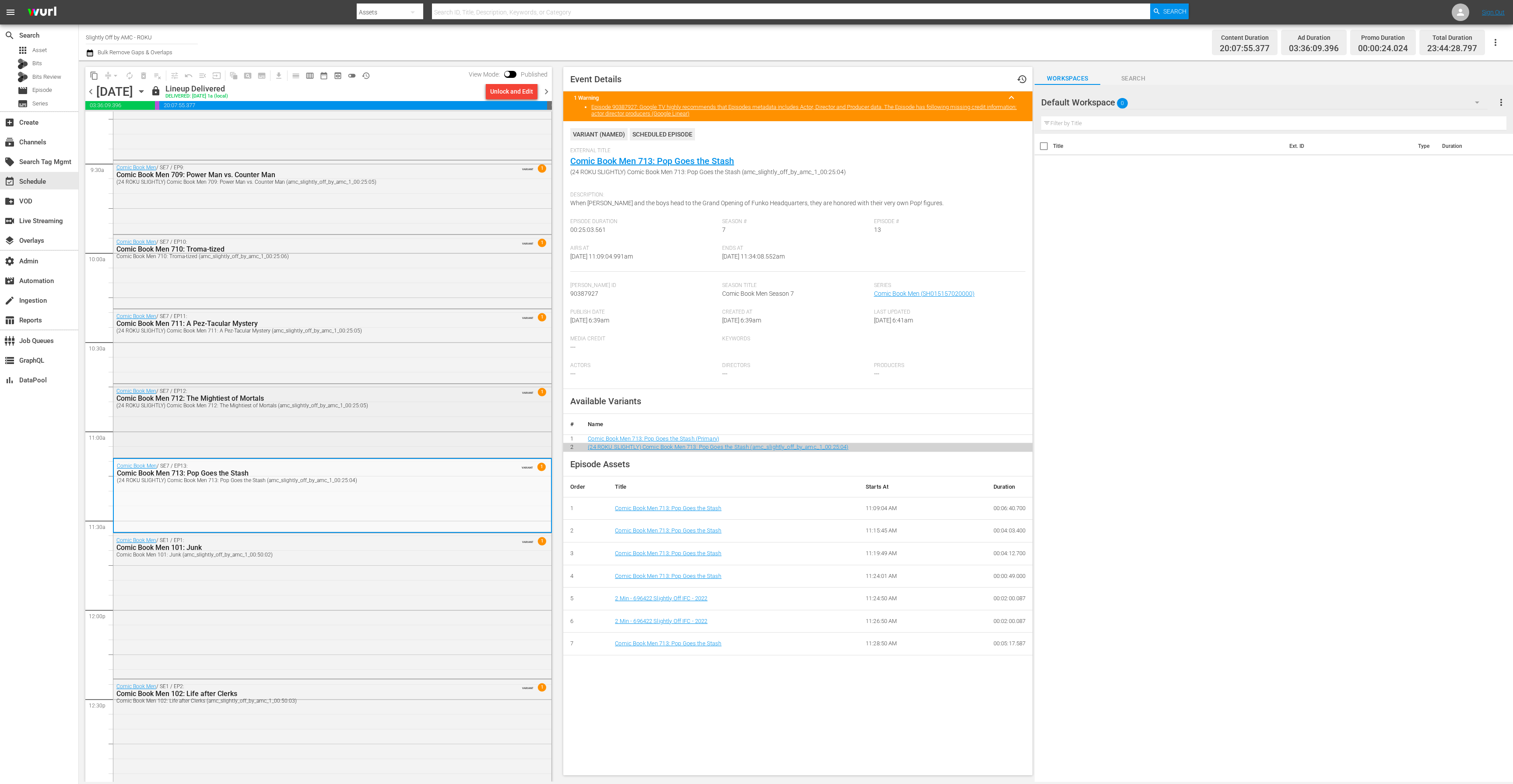
click at [312, 422] on div "Comic Book Men / SE7 / EP12: Comic Book Men 712: The Mightiest of Mortals (24 R…" at bounding box center [332, 420] width 438 height 72
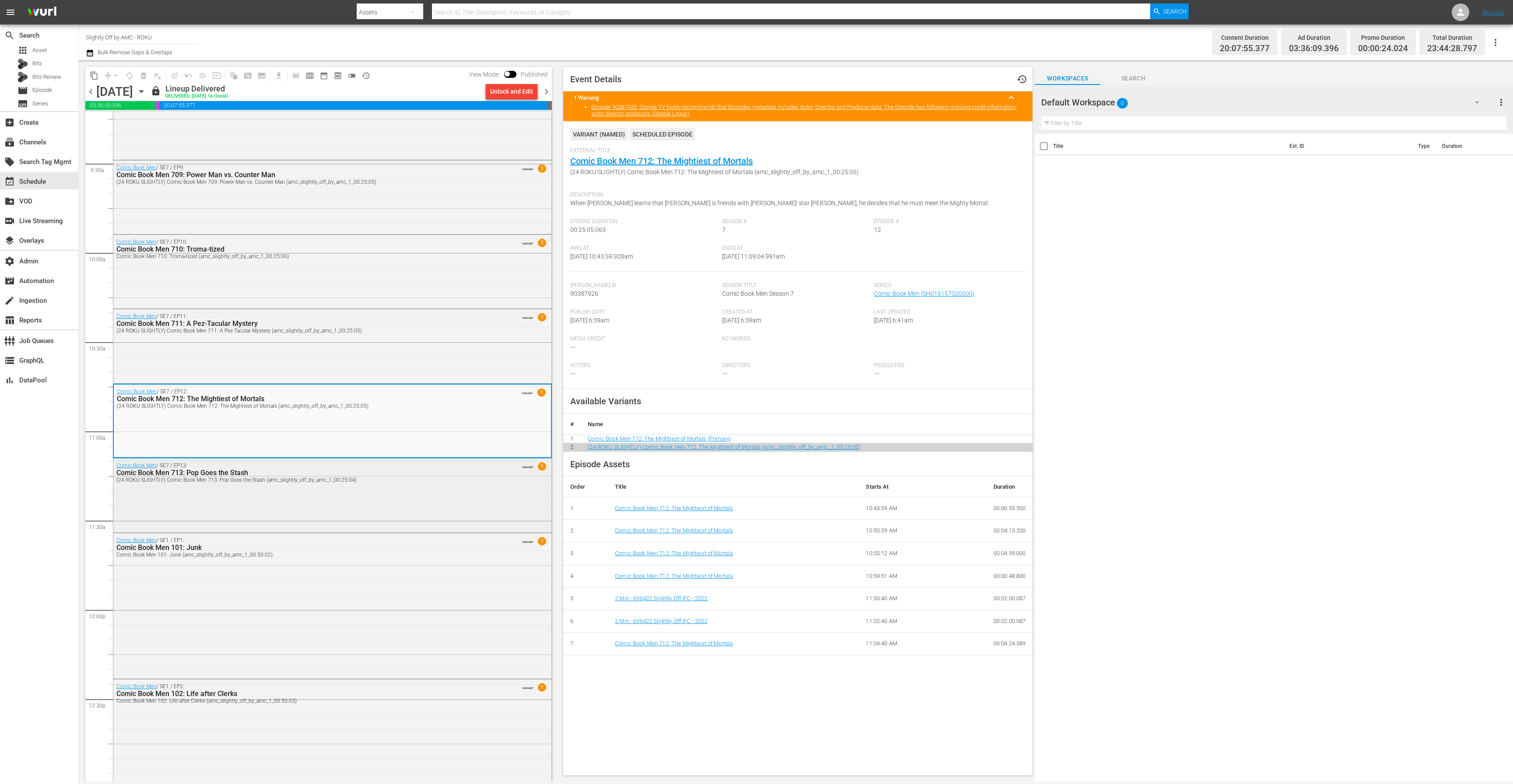
click at [269, 469] on div "Comic Book Men 713: Pop Goes the Stash" at bounding box center [308, 473] width 385 height 8
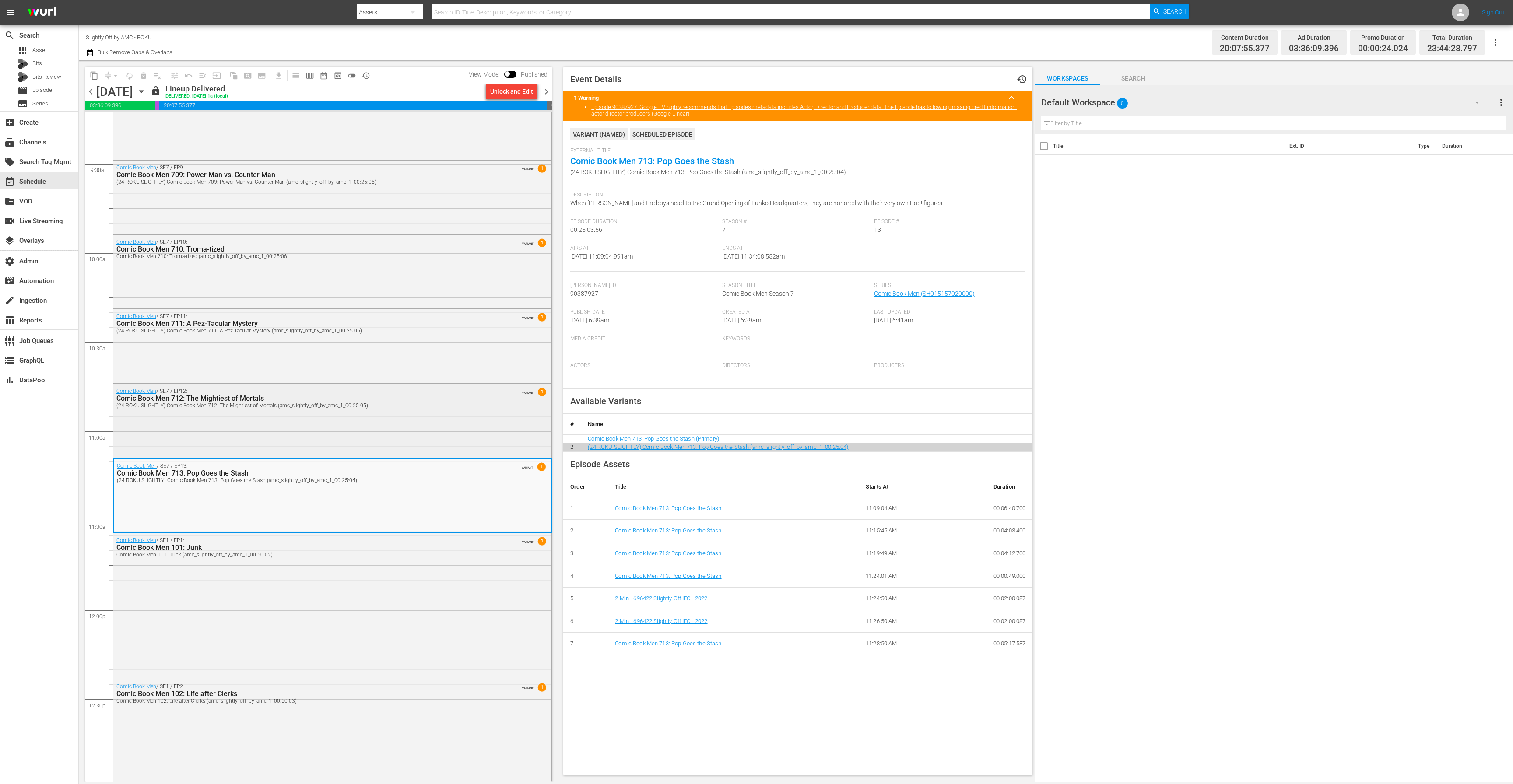
click at [286, 423] on div "Comic Book Men / SE7 / EP12: Comic Book Men 712: The Mightiest of Mortals (24 R…" at bounding box center [332, 420] width 438 height 72
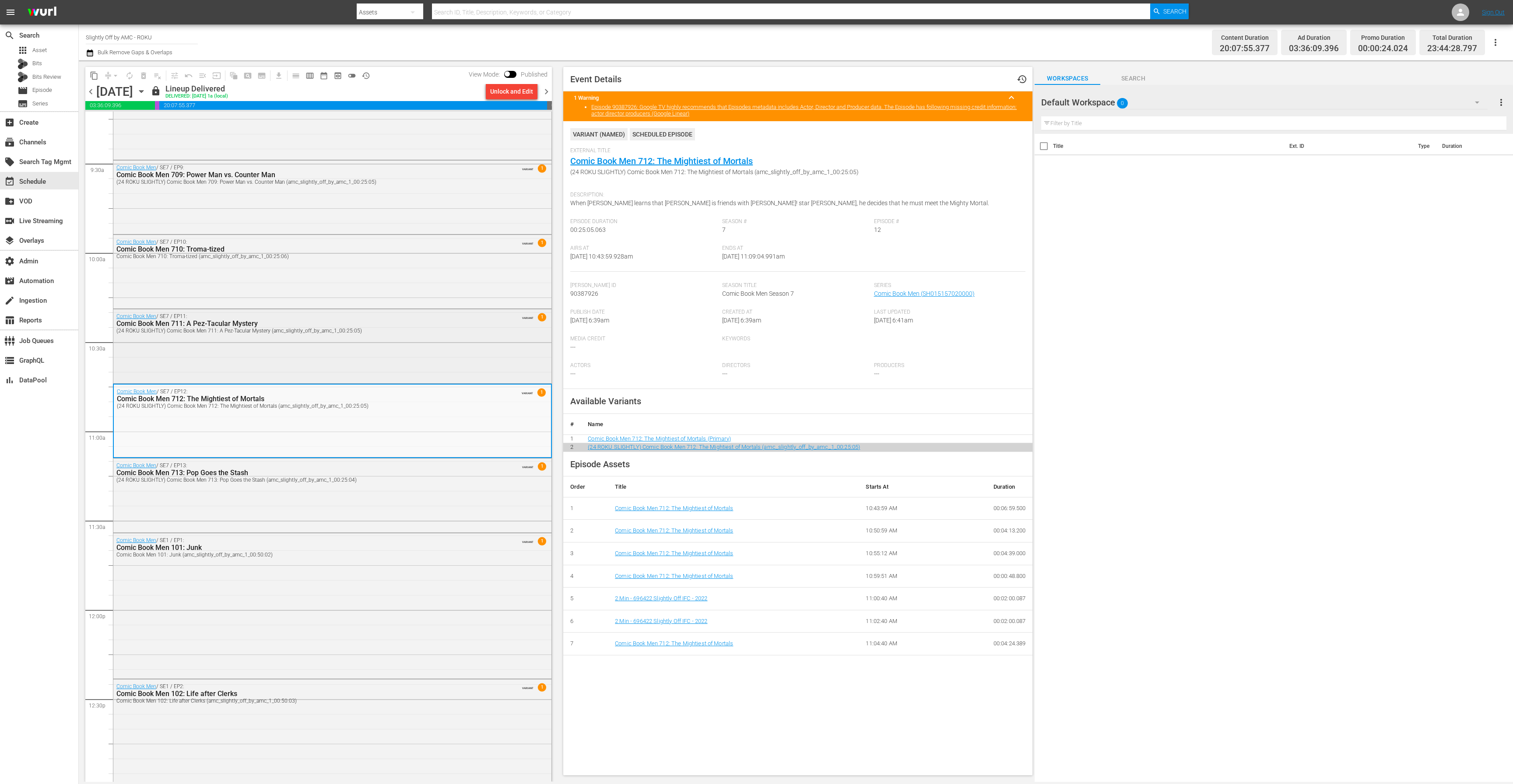
click at [294, 369] on div "Comic Book Men / SE7 / EP11: Comic Book Men 711: A Pez-Tacular Mystery (24 ROKU…" at bounding box center [332, 345] width 438 height 72
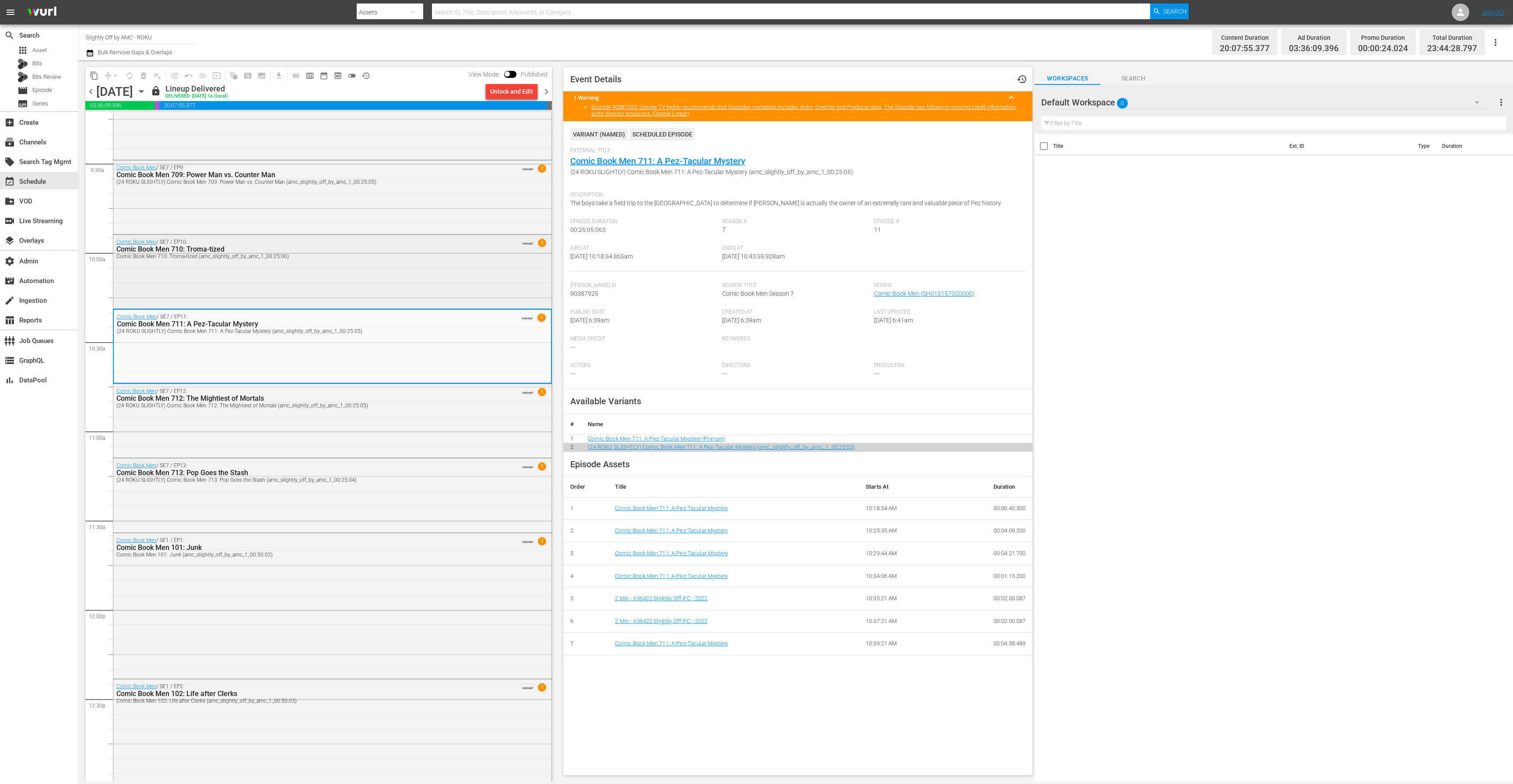
click at [315, 302] on div "Comic Book Men / SE7 / EP10: Comic Book Men 710: Troma-tized Comic Book Men 710…" at bounding box center [332, 271] width 438 height 72
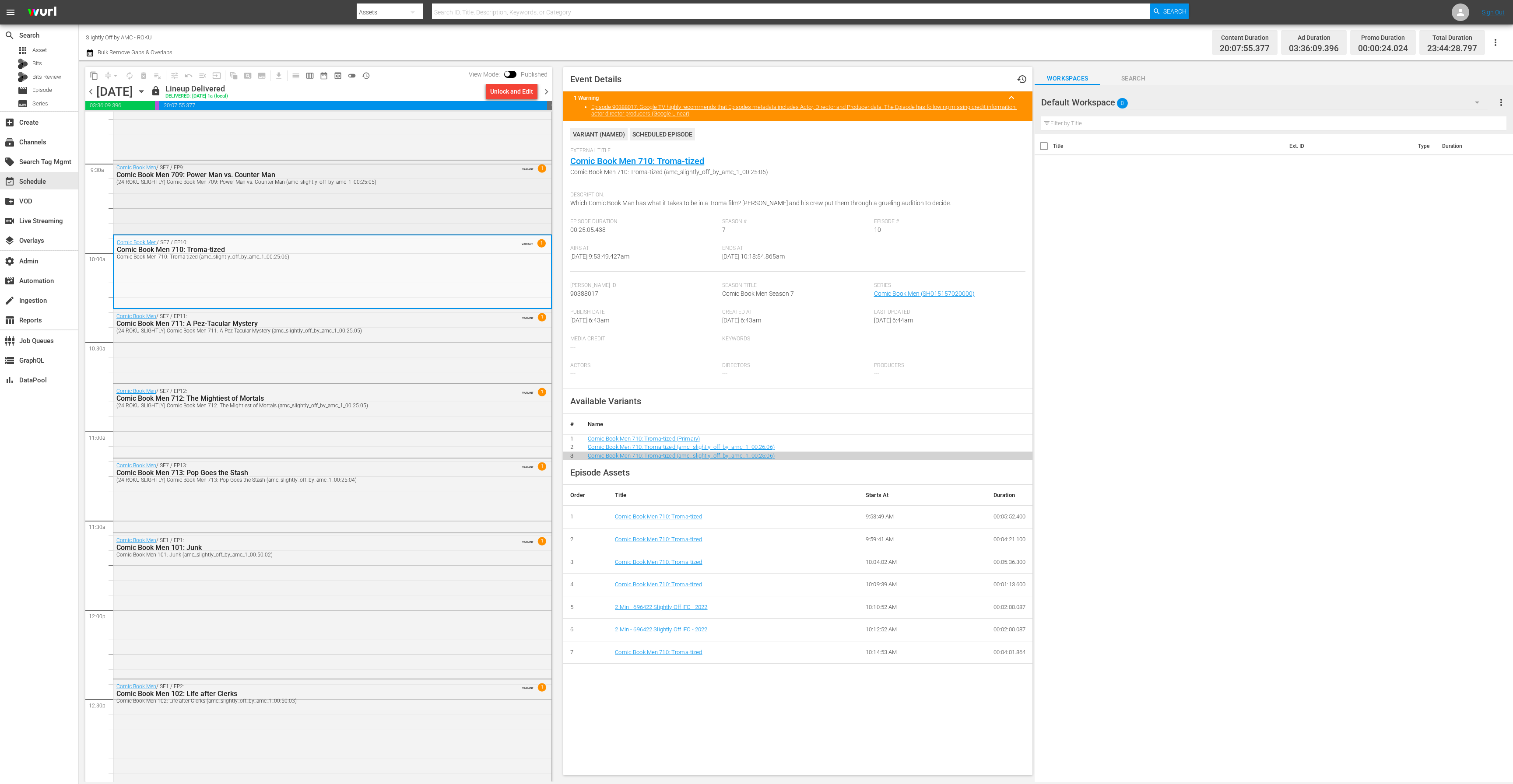
click at [324, 231] on div "Comic Book Men / SE7 / EP9: Comic Book Men 709: Power Man vs. Counter Man (24 R…" at bounding box center [332, 196] width 438 height 72
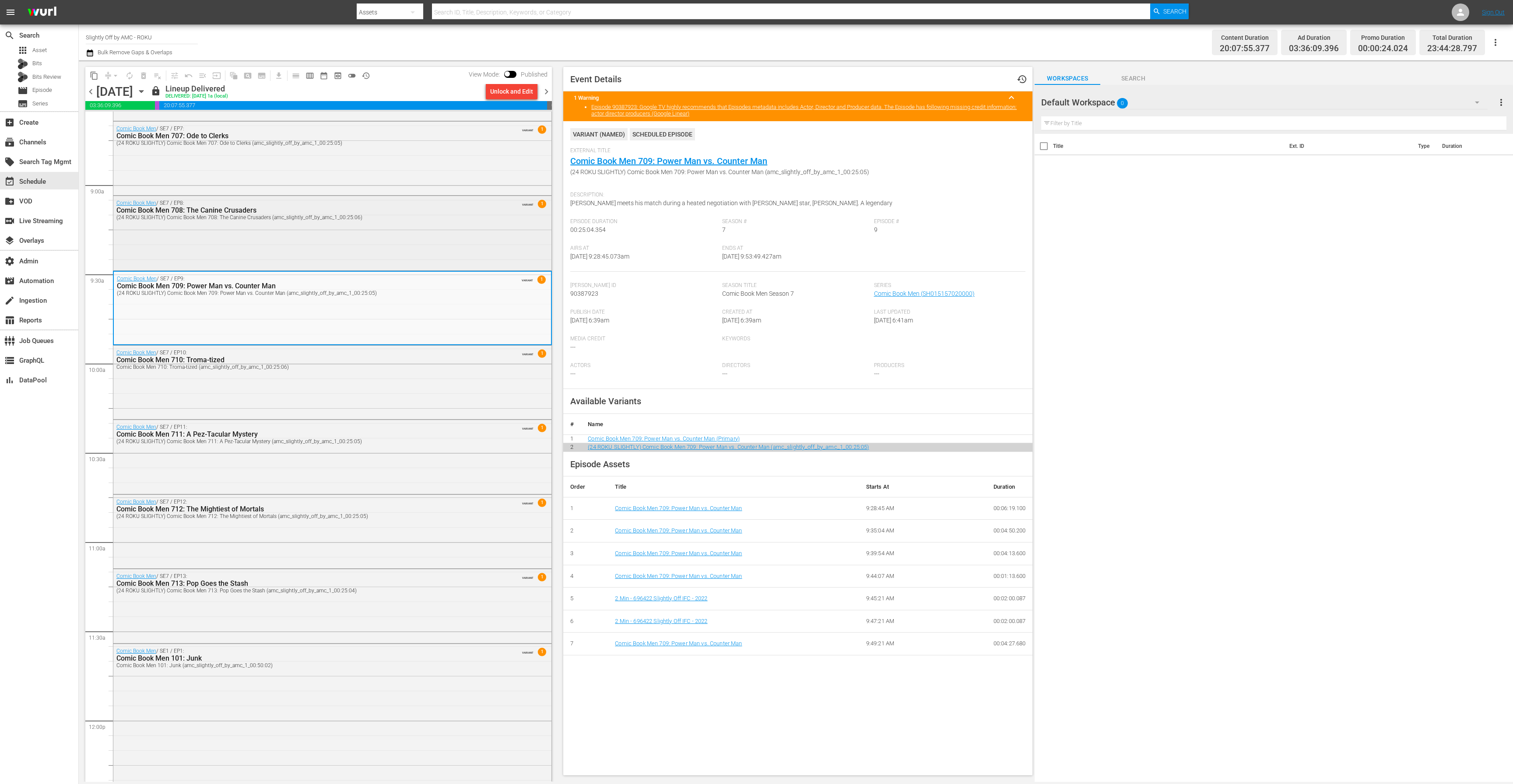
scroll to position [1519, 0]
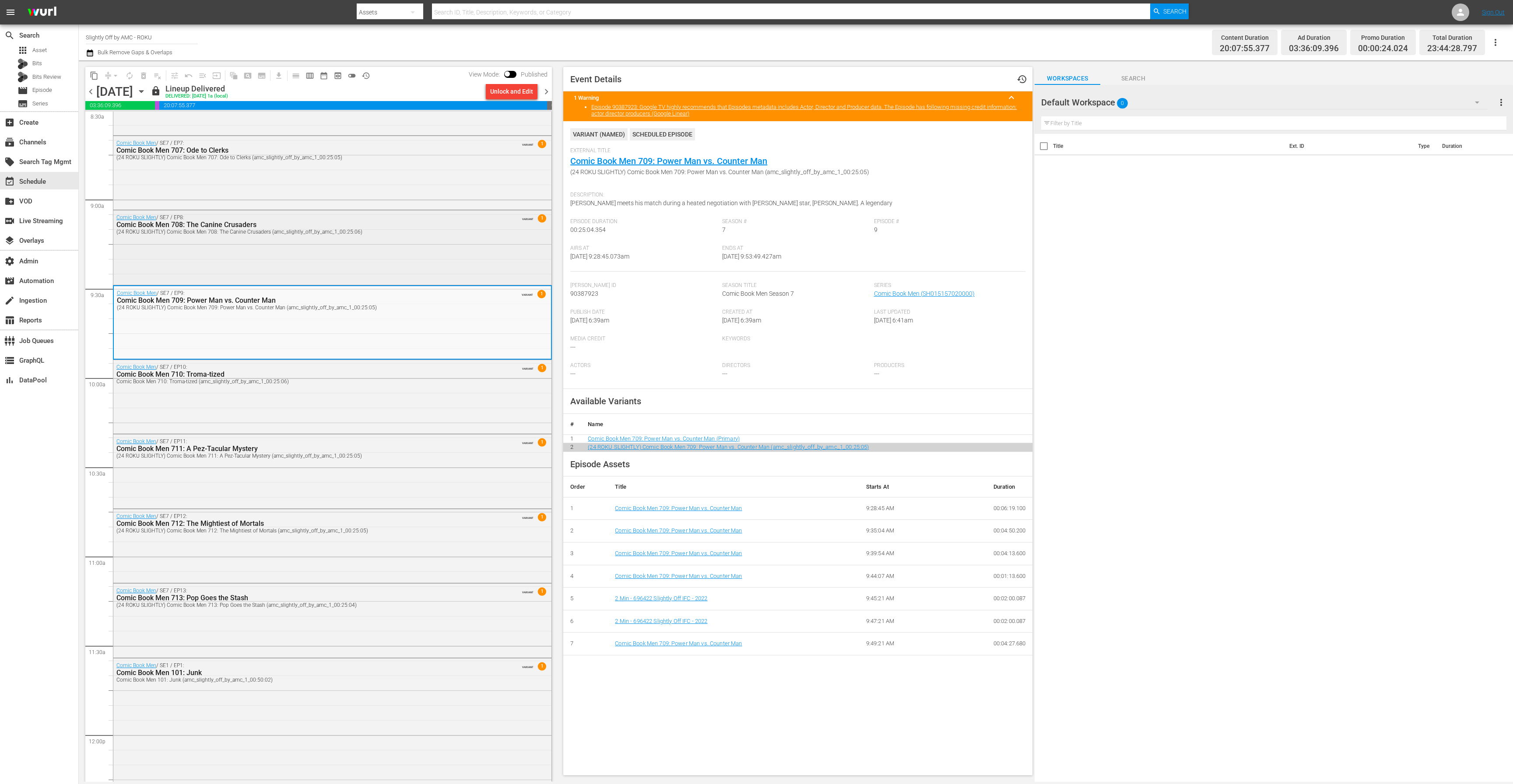
click at [334, 250] on div "Comic Book Men / SE7 / EP8: Comic Book Men 708: The Canine Crusaders (24 ROKU S…" at bounding box center [332, 246] width 438 height 72
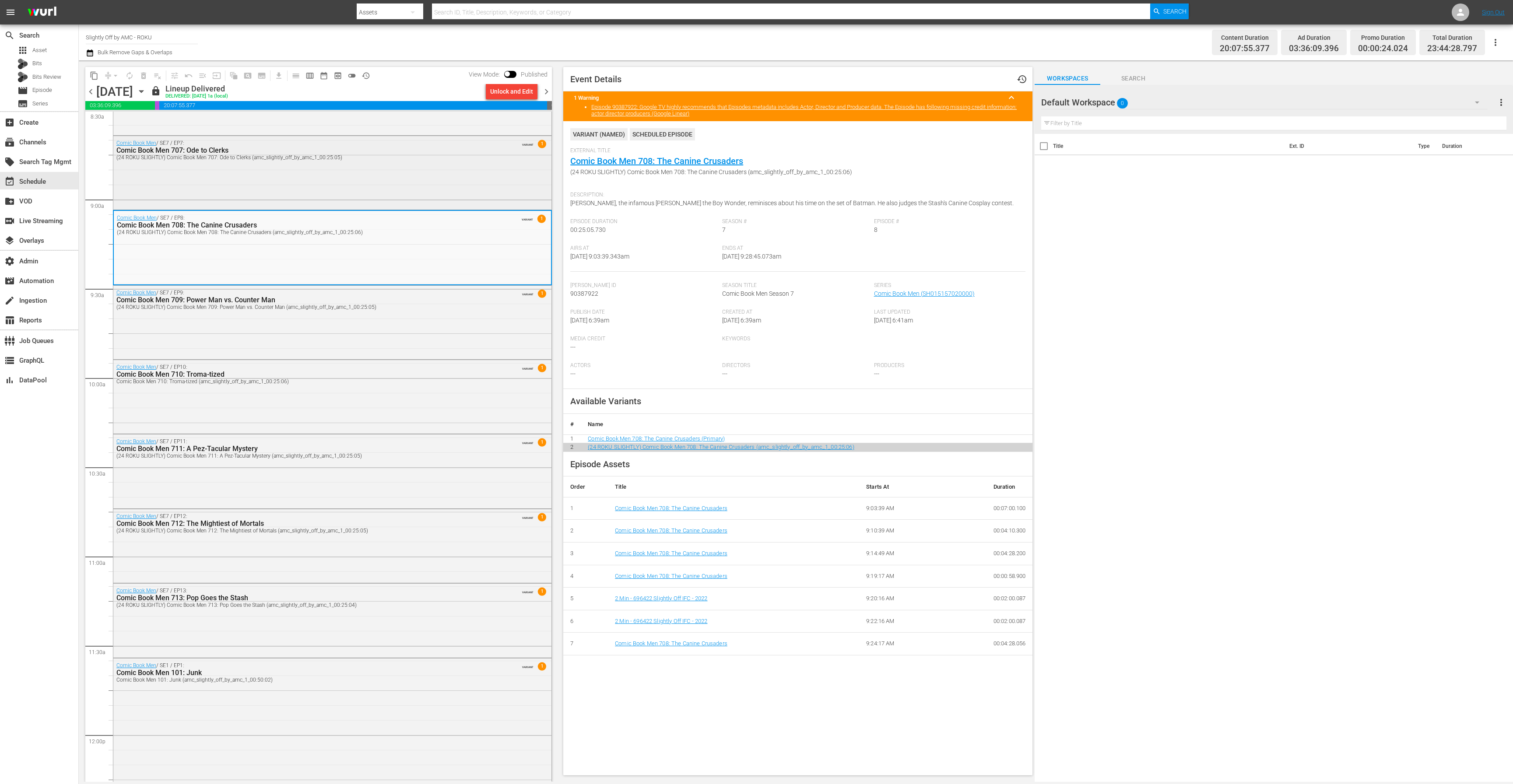
click at [355, 200] on div "Comic Book Men / SE7 / EP7: Comic Book Men 707: Ode to Clerks (24 ROKU SLIGHTLY…" at bounding box center [332, 172] width 438 height 72
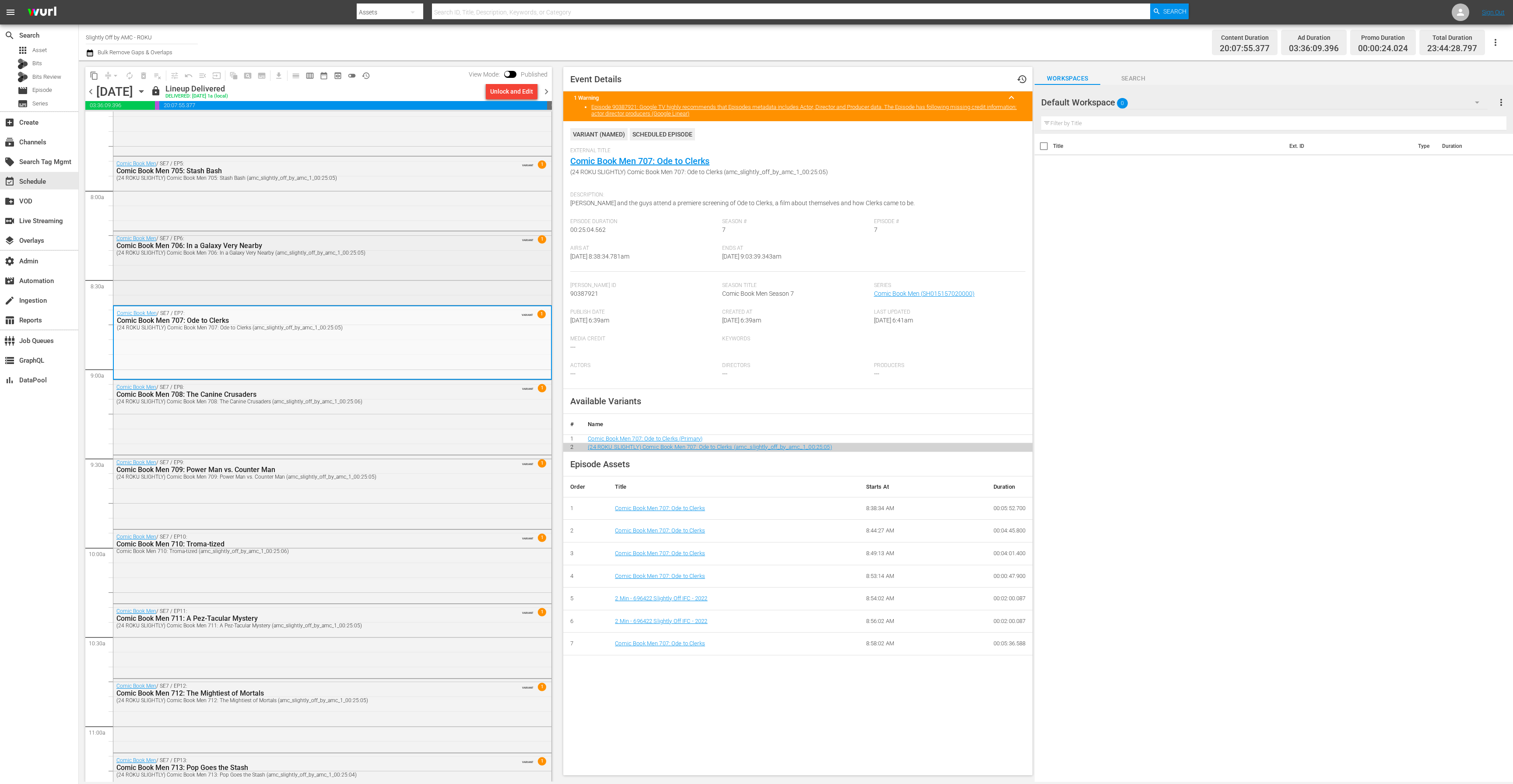
scroll to position [1335, 0]
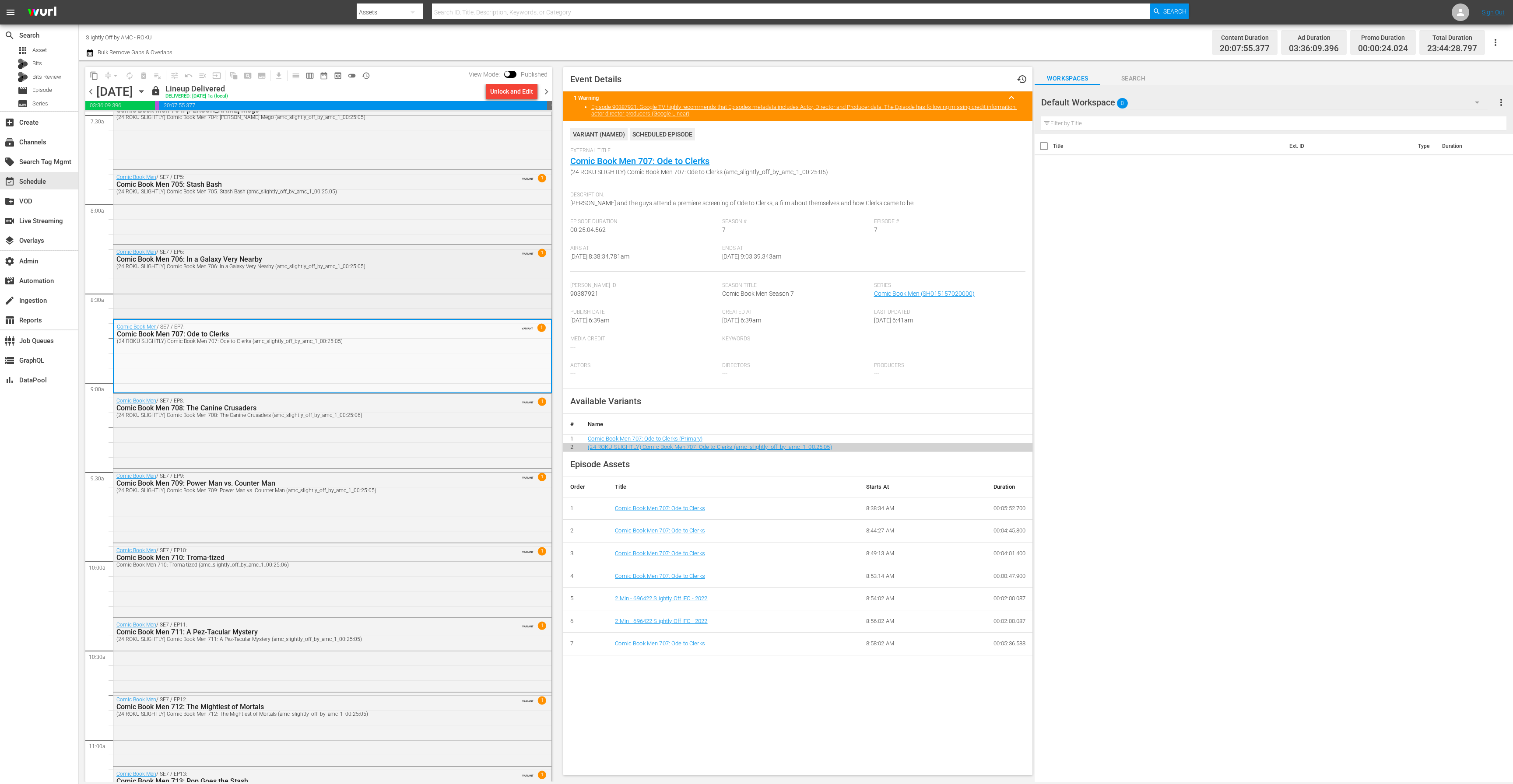
click at [362, 274] on div "Comic Book Men / SE7 / EP6: Comic Book Men 706: In a Galaxy Very Nearby (24 ROK…" at bounding box center [332, 281] width 438 height 72
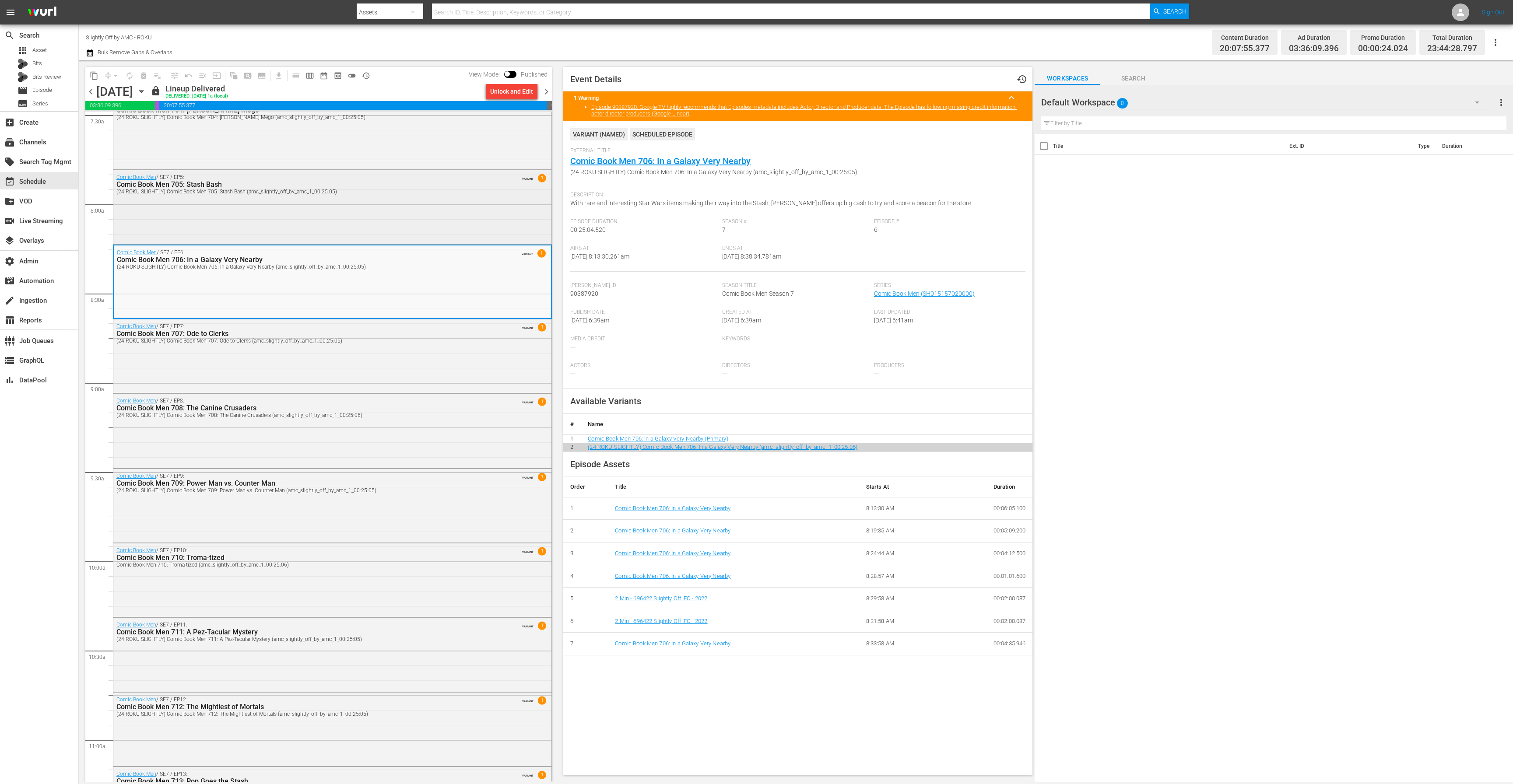
click at [348, 221] on div "Comic Book Men / SE7 / EP5: Comic Book Men 705: Stash Bash (24 ROKU SLIGHTLY) C…" at bounding box center [332, 206] width 438 height 72
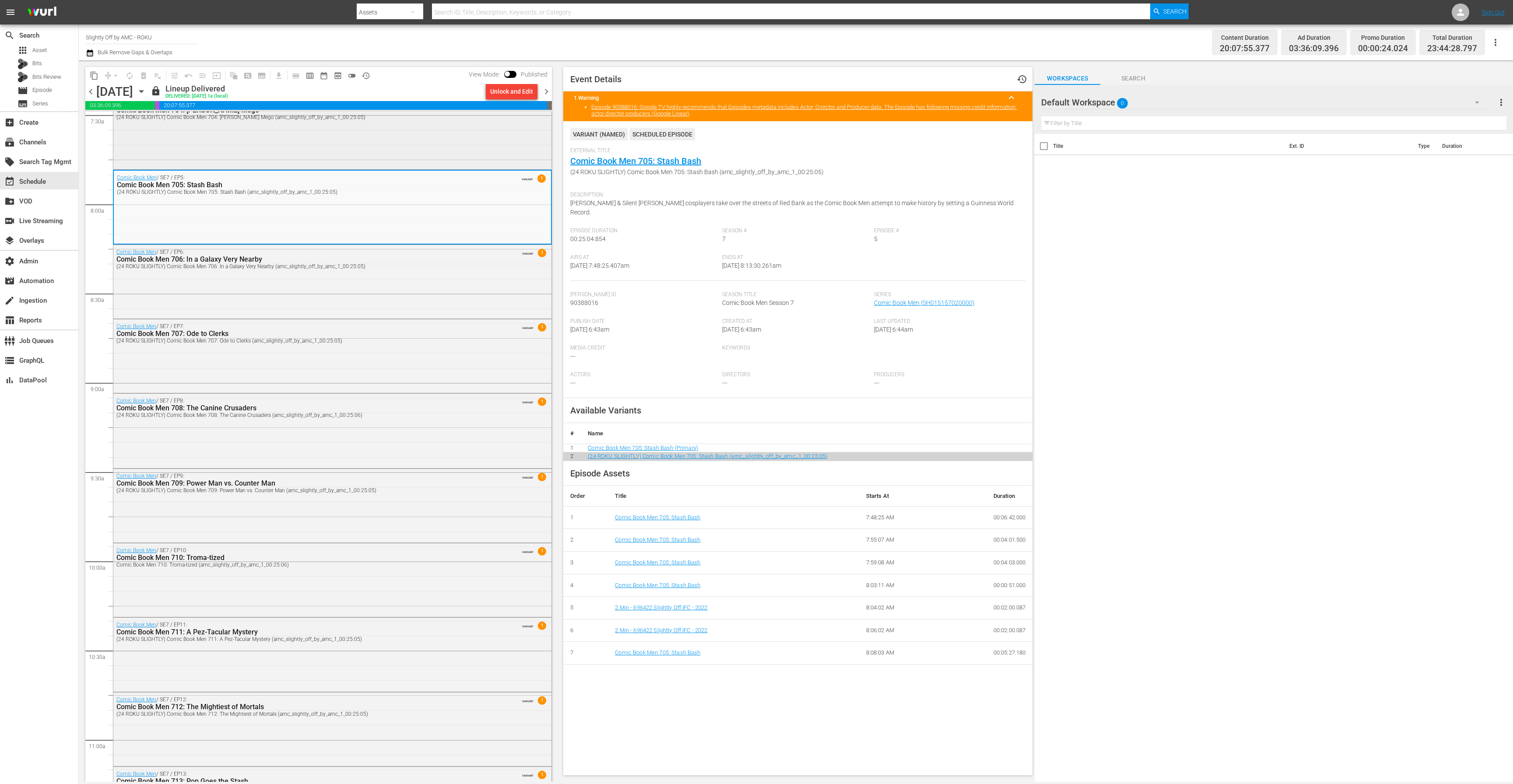
click at [342, 165] on div "Comic Book Men / SE7 / EP4: Comic Book Men 704: [PERSON_NAME] [PERSON_NAME] (24…" at bounding box center [332, 132] width 438 height 72
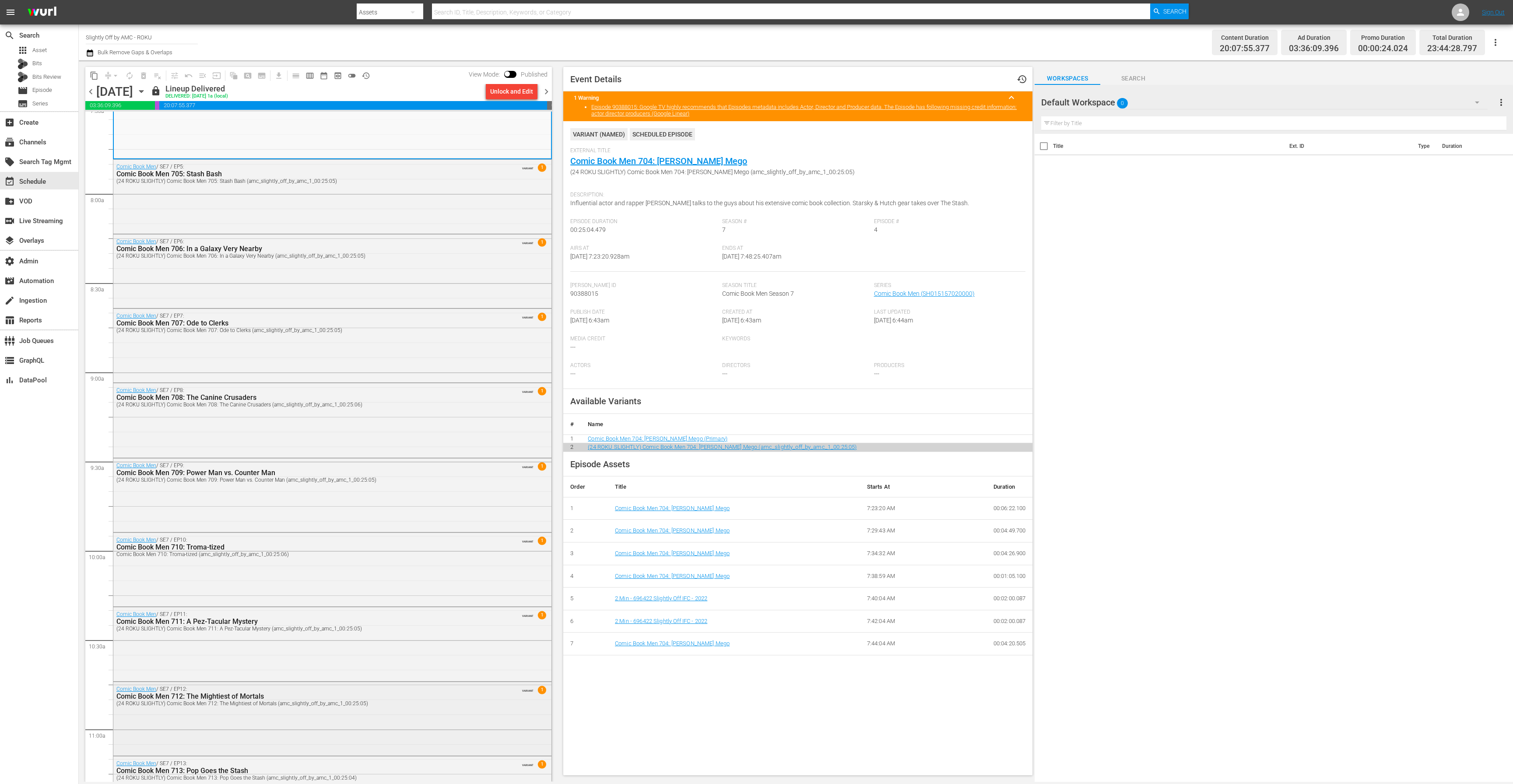
scroll to position [1591, 0]
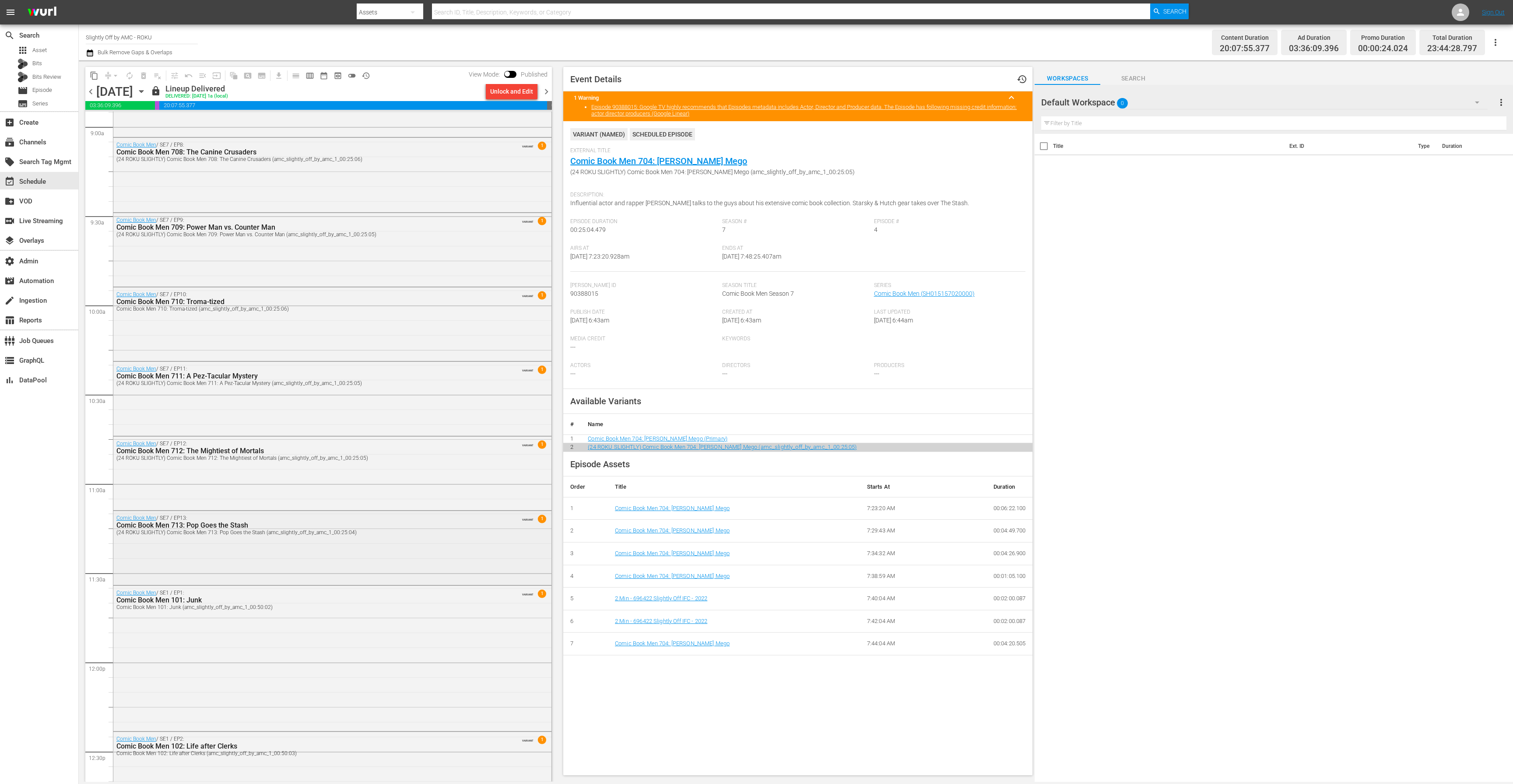
click at [268, 561] on div "Comic Book Men / SE7 / EP13: Comic Book Men 713: Pop Goes the Stash (24 ROKU SL…" at bounding box center [332, 547] width 438 height 72
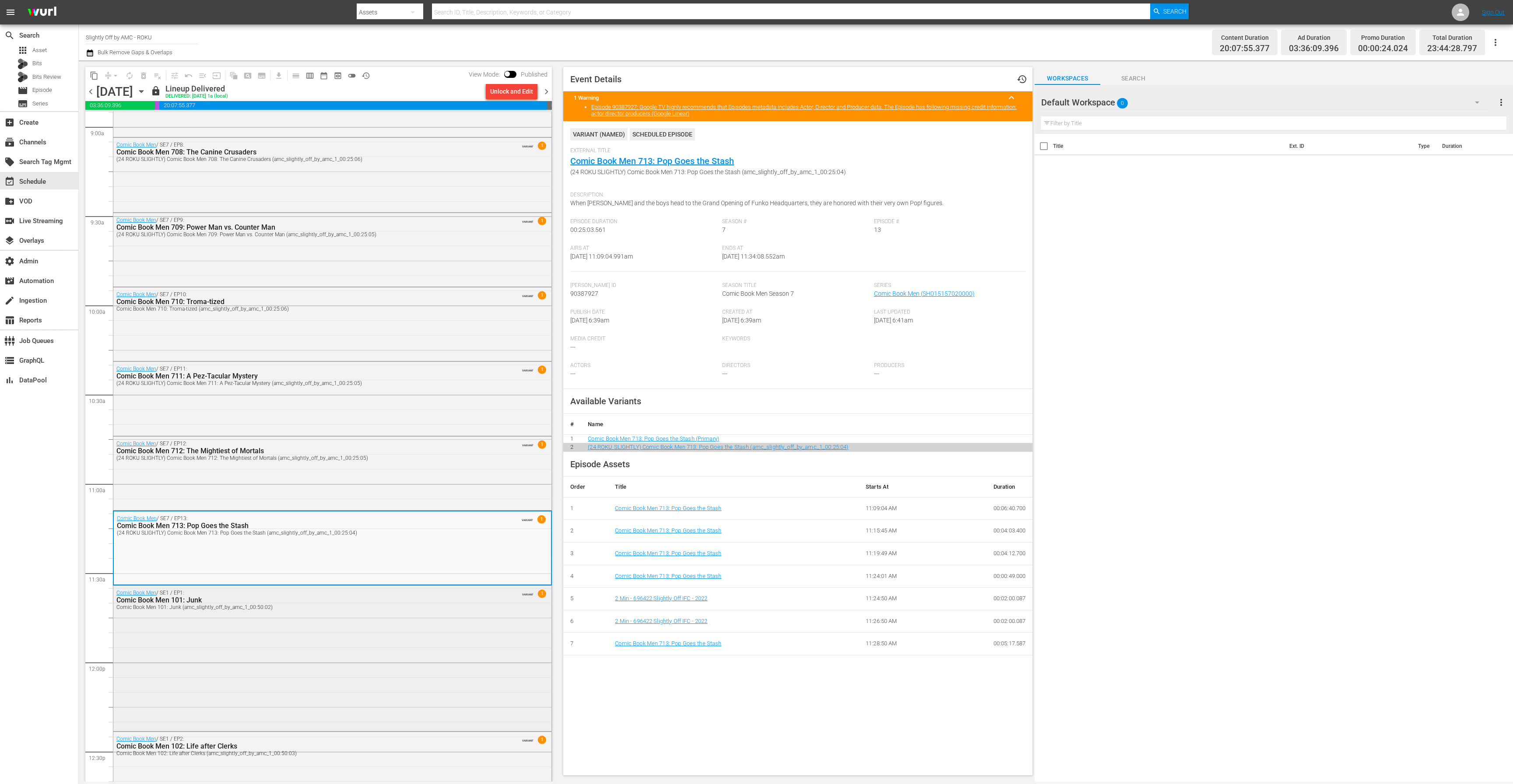
click at [283, 648] on div "Comic Book Men / SE1 / EP1: Comic Book Men 101: Junk Comic Book Men 101: Junk (…" at bounding box center [332, 658] width 438 height 143
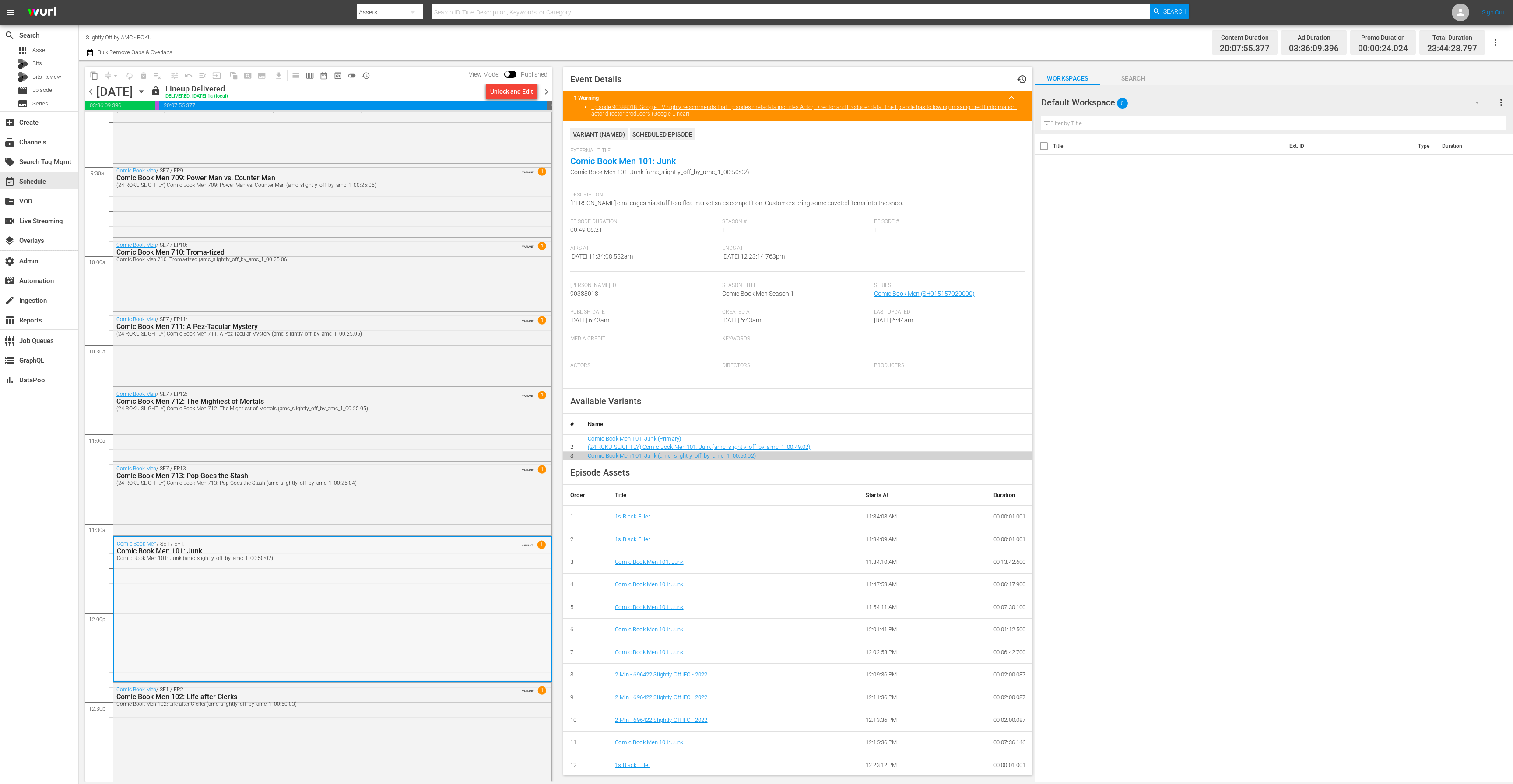
scroll to position [1641, 0]
click at [271, 729] on div "Comic Book Men / SE1 / EP2: Comic Book Men 102: Life after Clerks Comic Book Me…" at bounding box center [332, 754] width 438 height 143
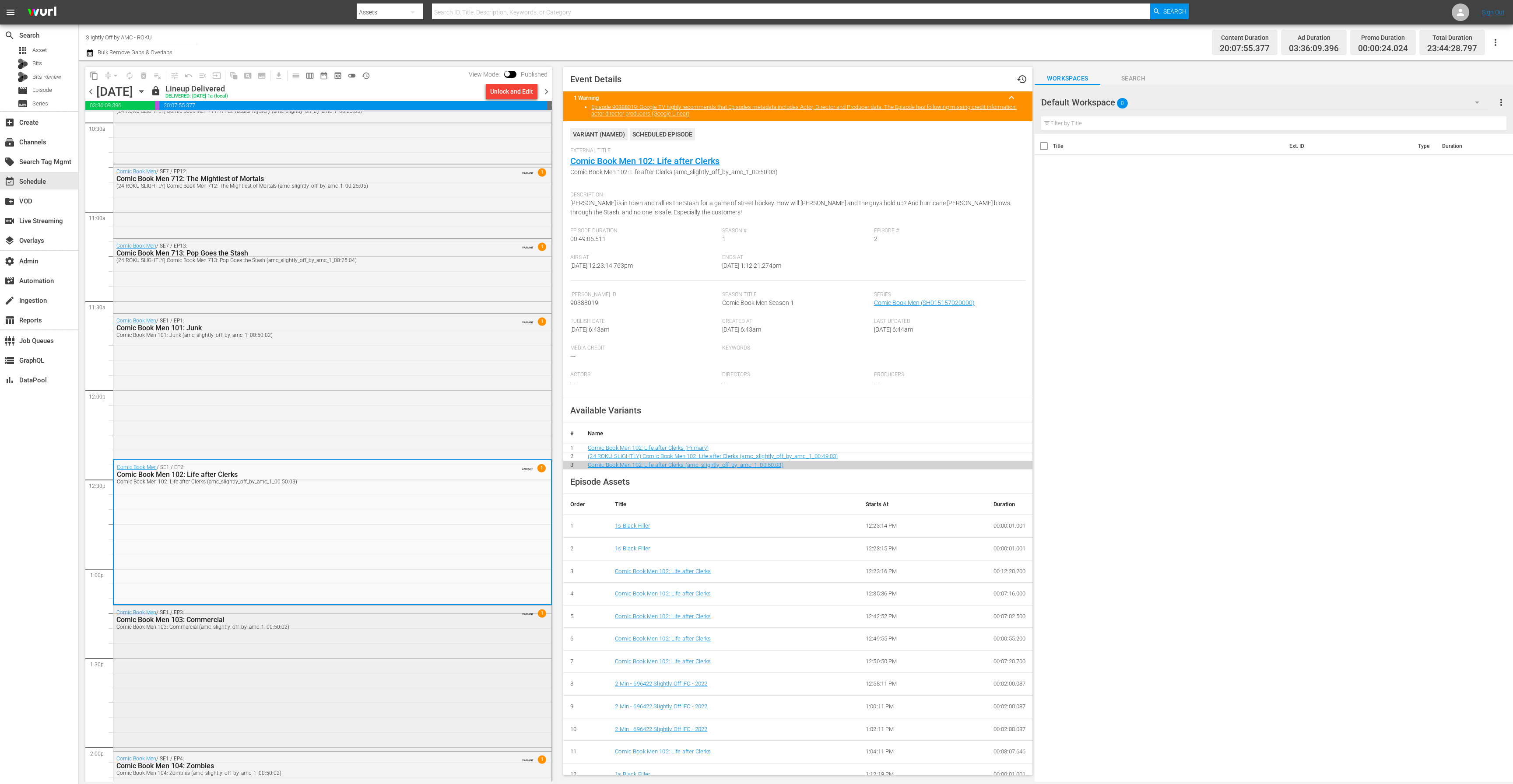
scroll to position [1910, 0]
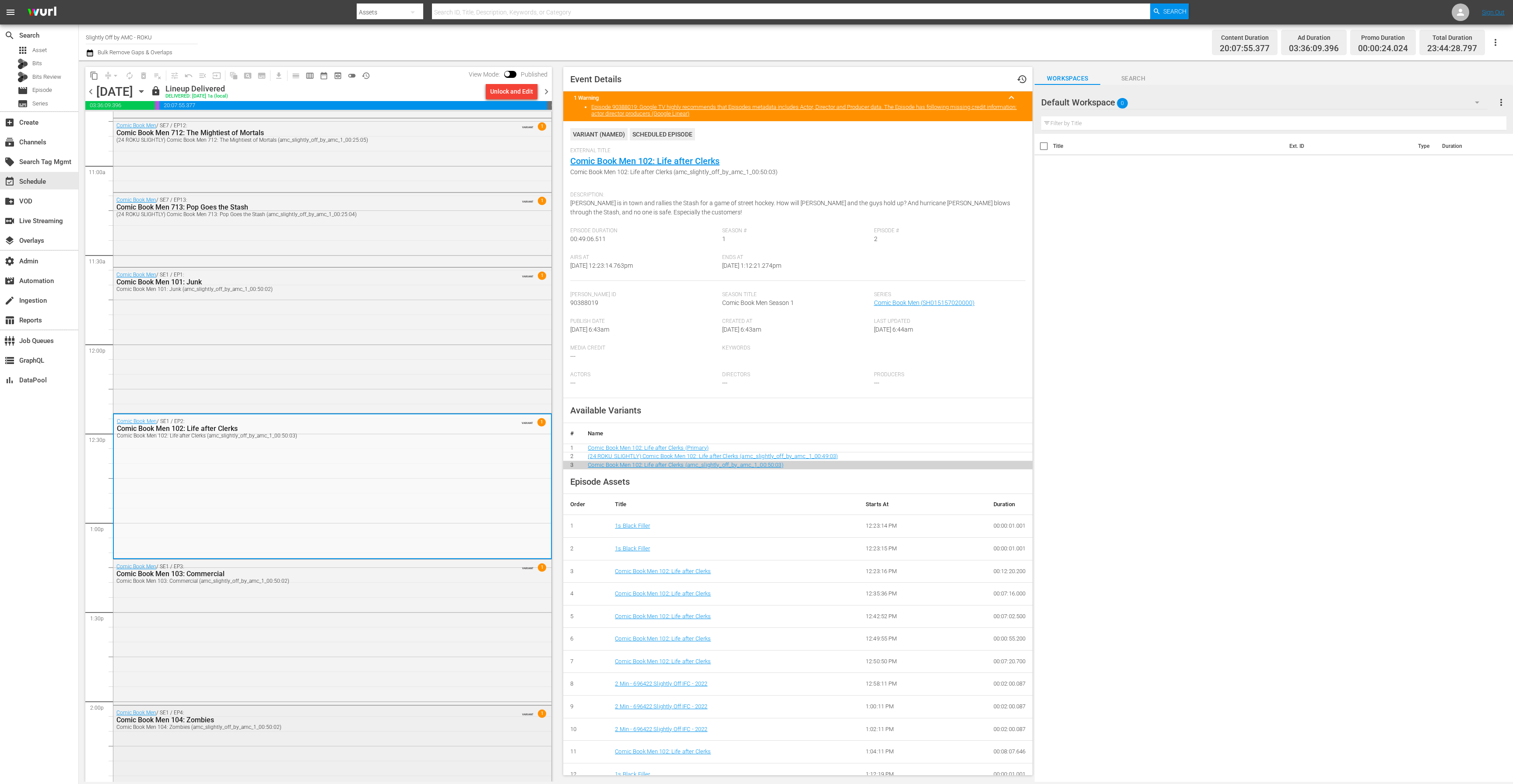
click at [294, 728] on div "Comic Book Men 104: Zombies (amc_slightly_off_by_amc_1_00:50:02)" at bounding box center [308, 727] width 385 height 6
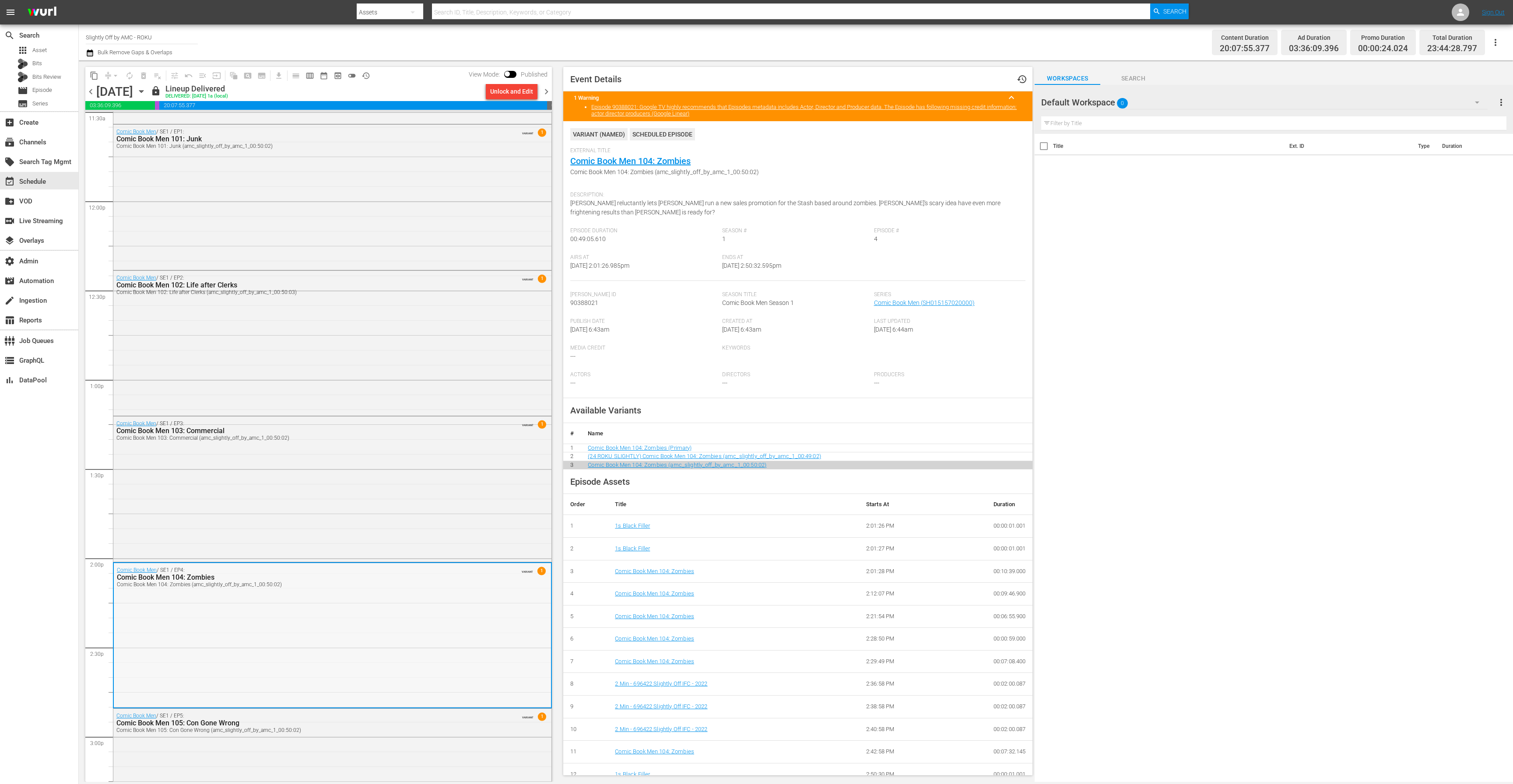
scroll to position [2105, 0]
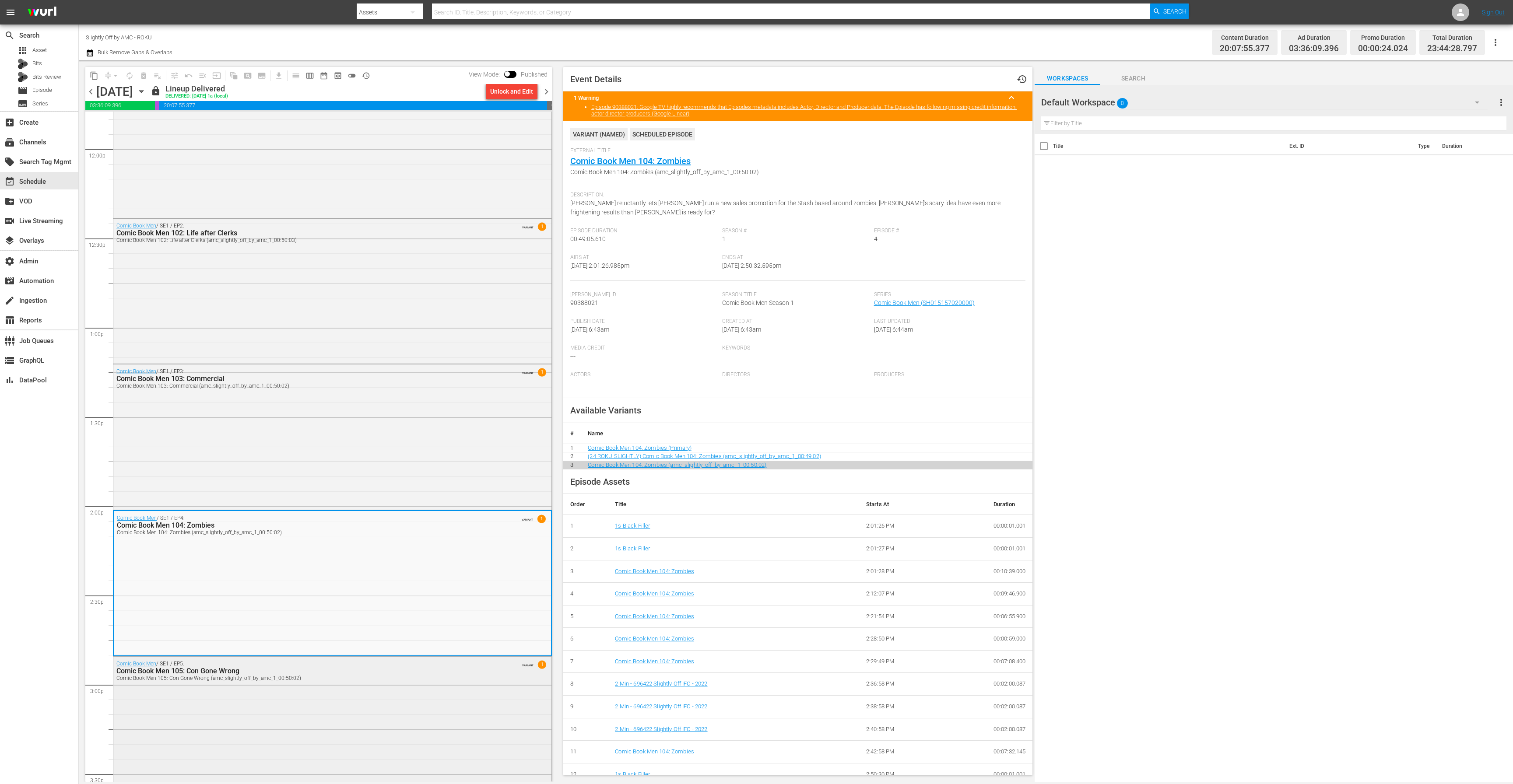
click at [300, 692] on div "Comic Book Men / SE1 / EP5: Comic Book Men 105: Con Gone Wrong Comic Book Men 1…" at bounding box center [332, 728] width 438 height 143
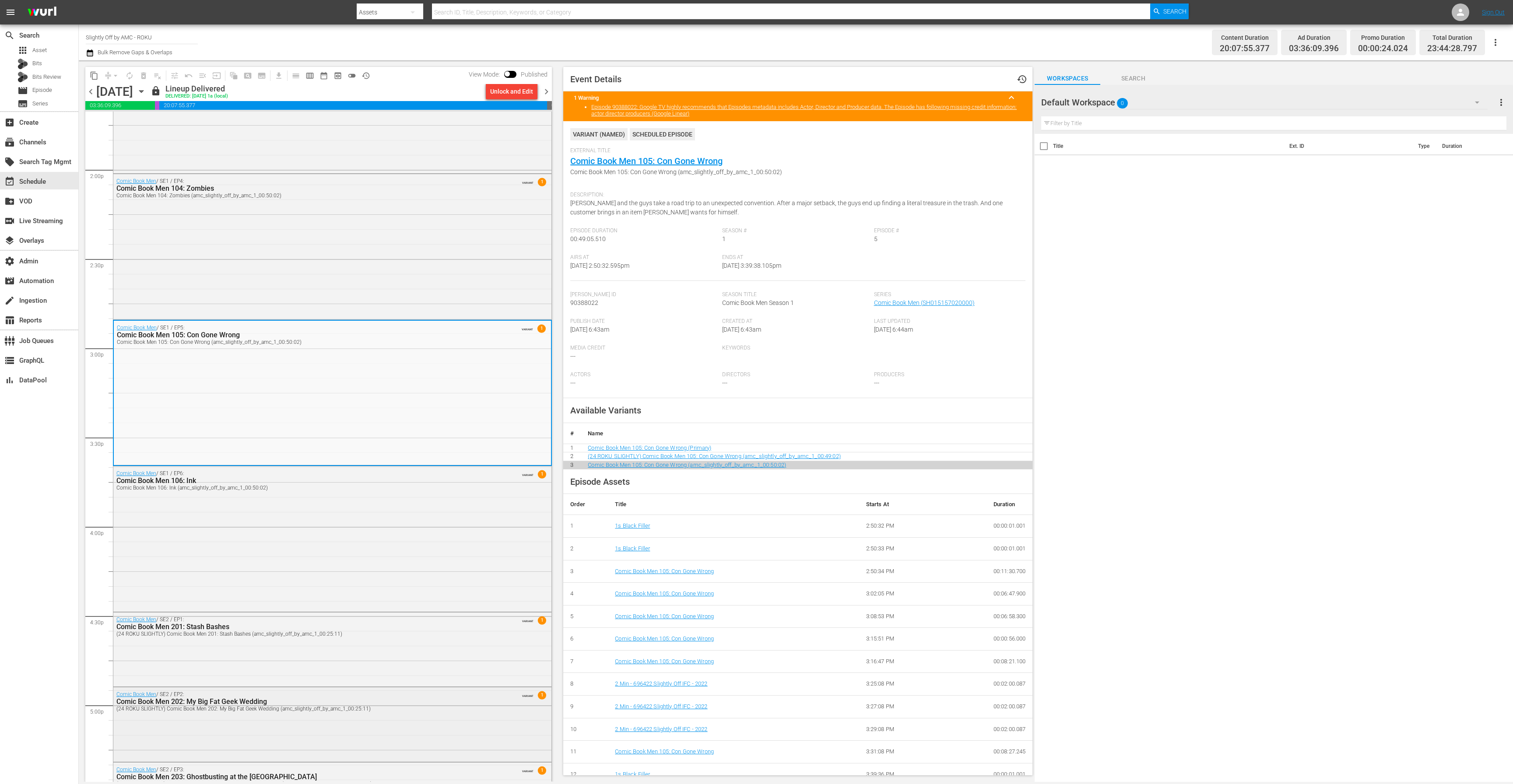
scroll to position [2455, 0]
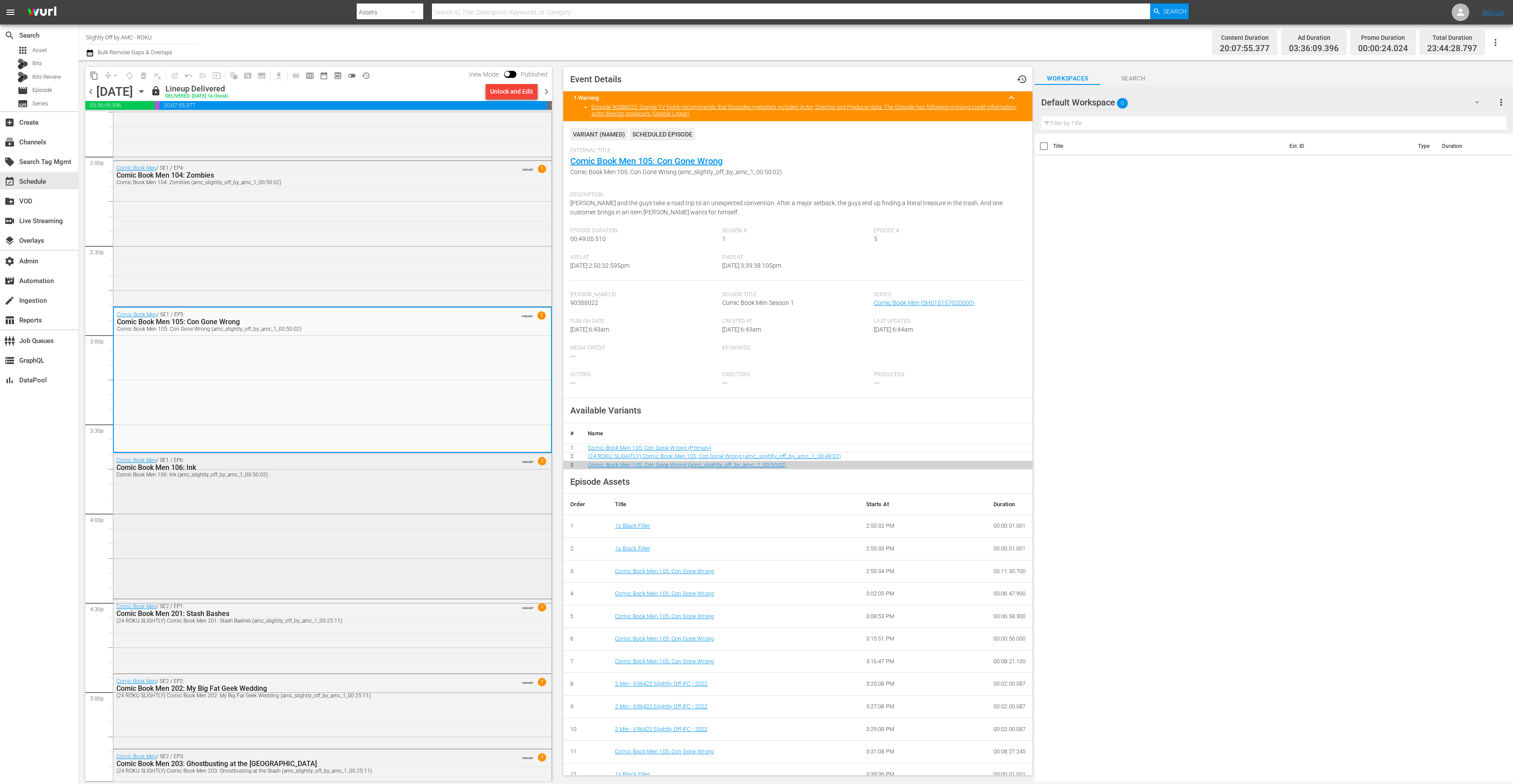
click at [409, 553] on div "Comic Book Men / SE1 / EP6: Comic Book Men 106: Ink Comic Book Men 106: Ink (am…" at bounding box center [332, 525] width 438 height 143
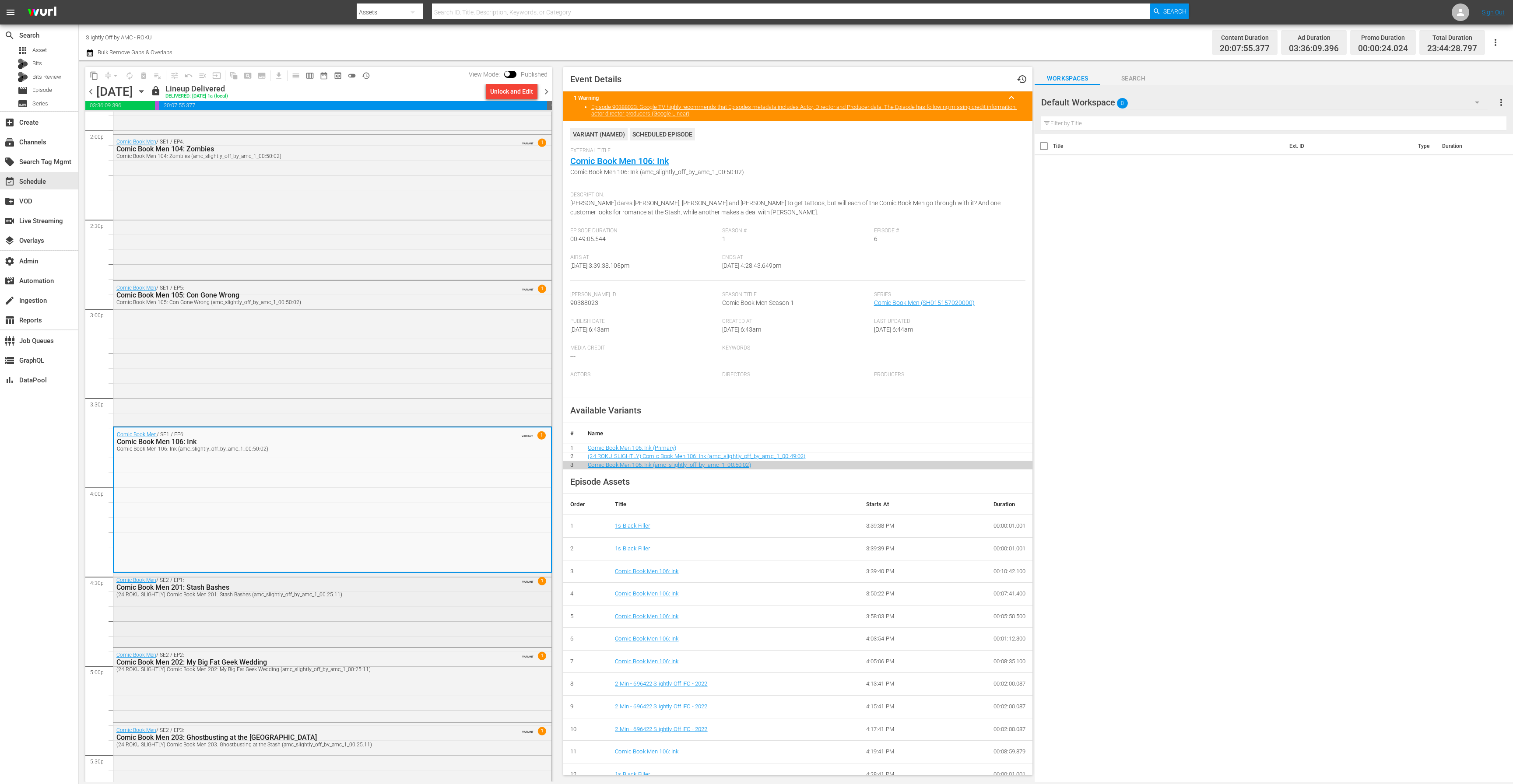
scroll to position [2483, 0]
click at [418, 625] on div "Comic Book Men / SE2 / EP1: Comic Book Men 201: Stash Bashes (24 ROKU SLIGHTLY)…" at bounding box center [332, 607] width 438 height 72
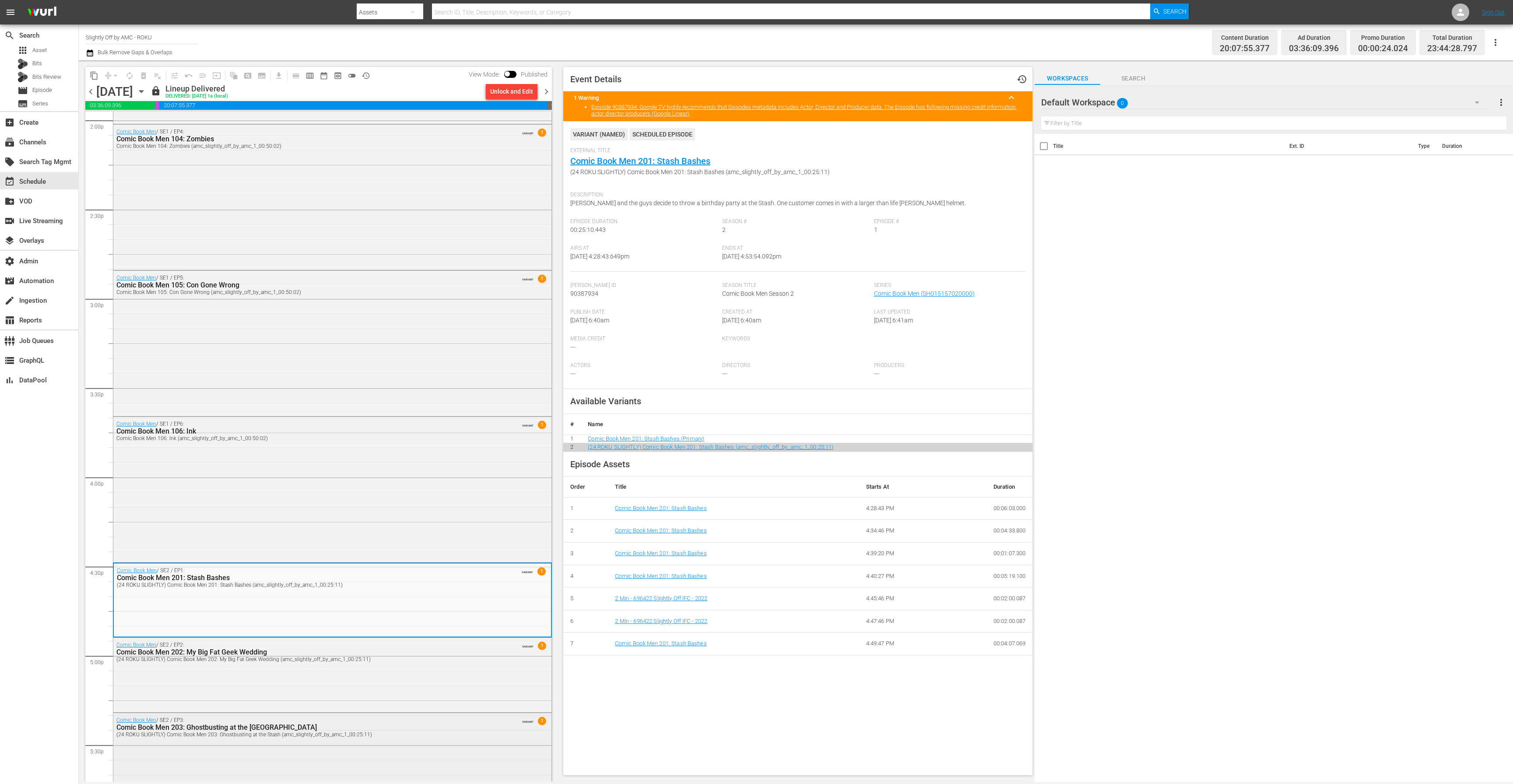
scroll to position [2501, 0]
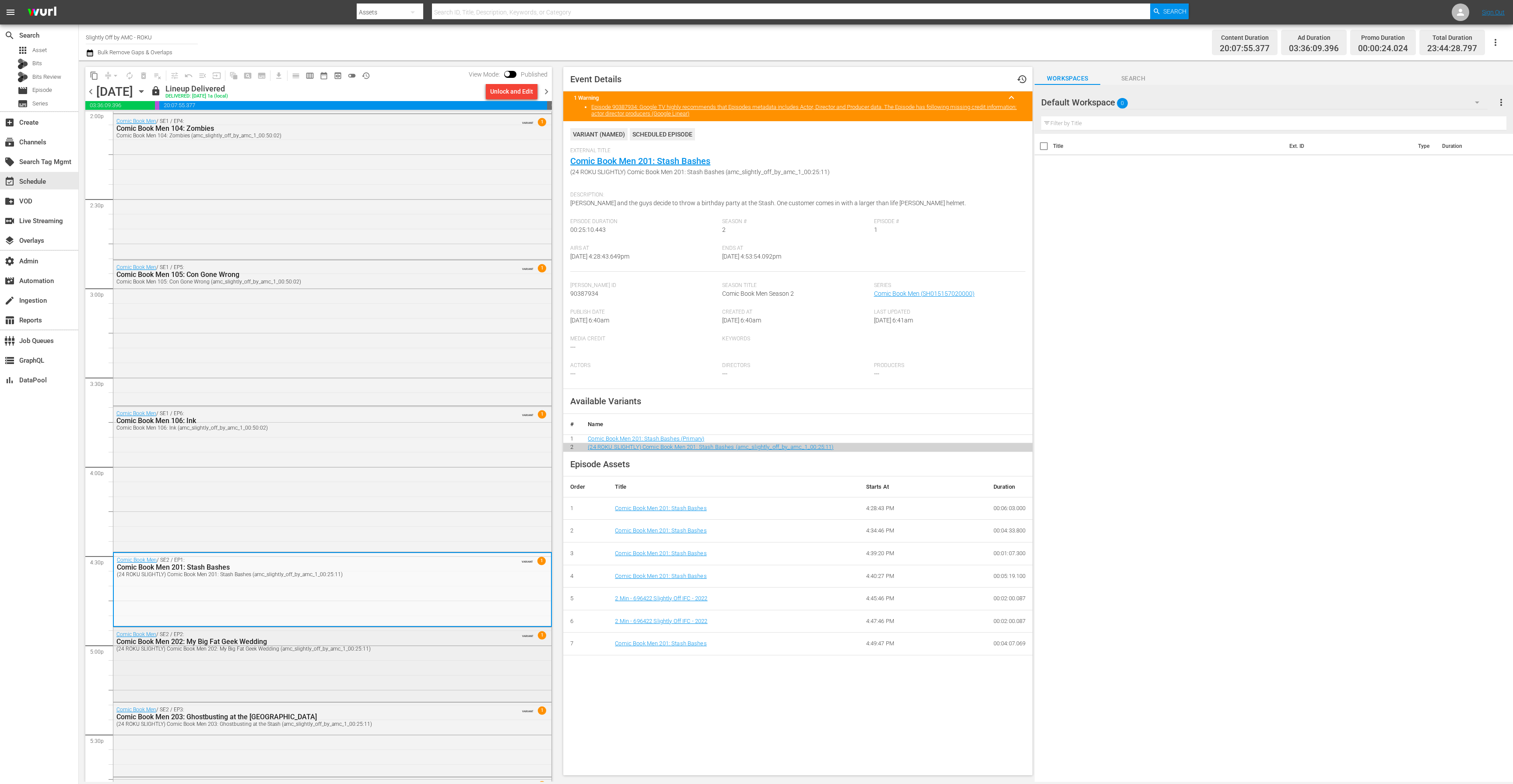
click at [399, 676] on div "Comic Book Men / SE2 / EP2: Comic Book Men 202: My Big Fat Geek Wedding (24 ROK…" at bounding box center [332, 664] width 438 height 72
